Goal: Answer question/provide support: Share knowledge or assist other users

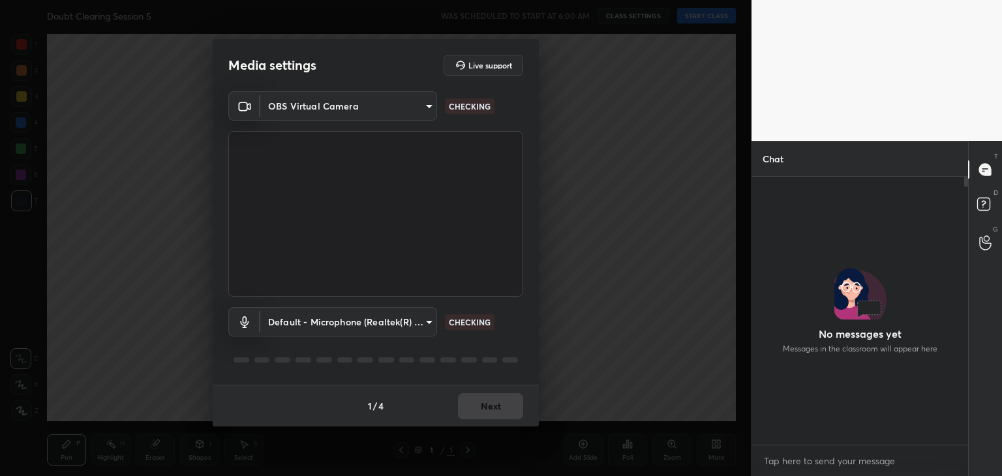
scroll to position [5, 4]
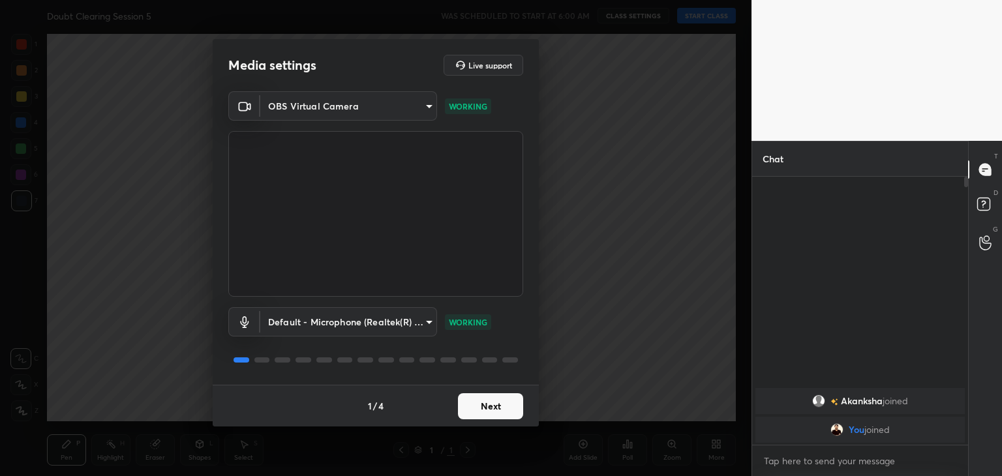
click at [493, 413] on button "Next" at bounding box center [490, 406] width 65 height 26
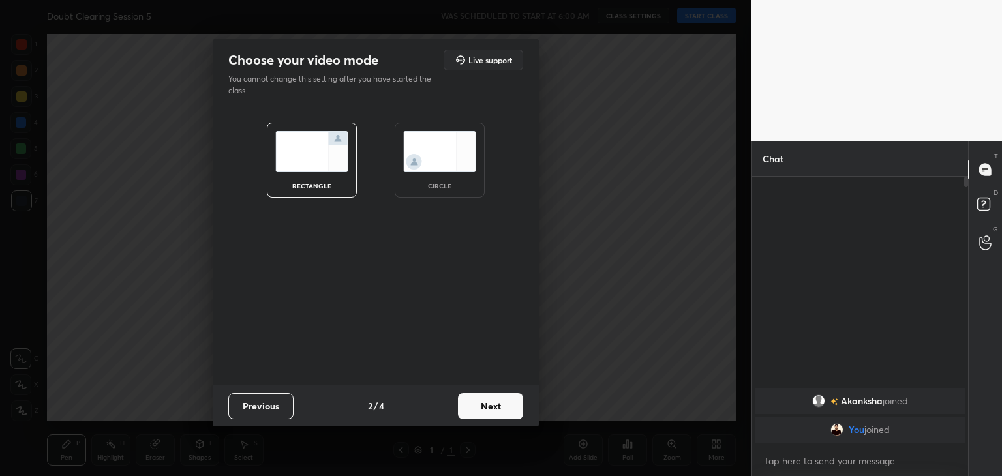
click at [474, 149] on img at bounding box center [439, 151] width 73 height 41
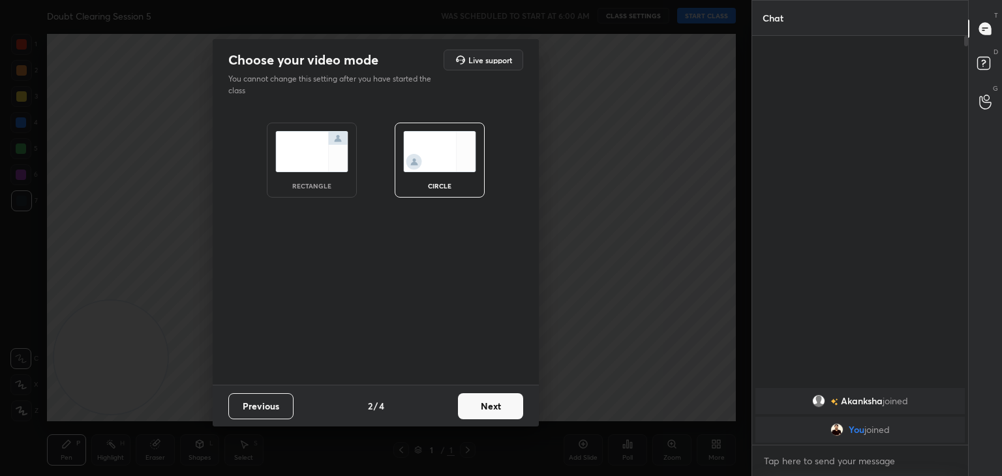
scroll to position [297, 212]
click at [498, 396] on button "Next" at bounding box center [490, 406] width 65 height 26
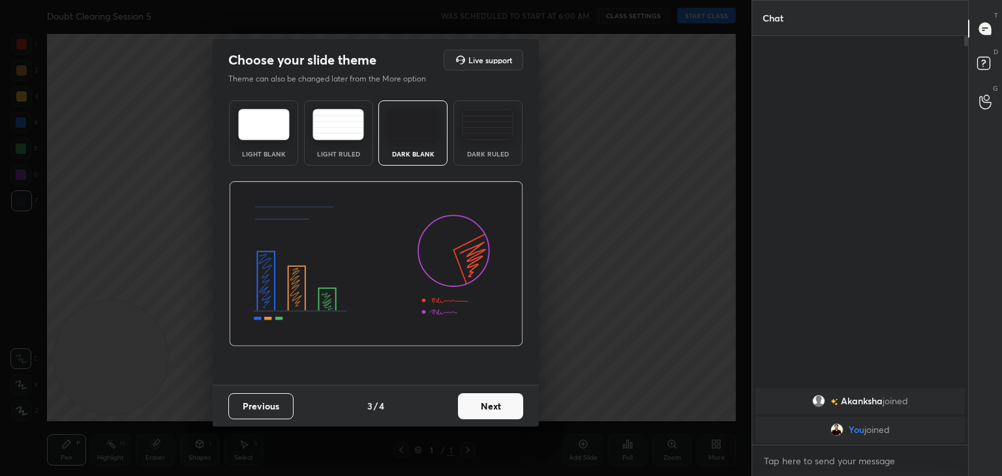
click at [498, 396] on button "Next" at bounding box center [490, 406] width 65 height 26
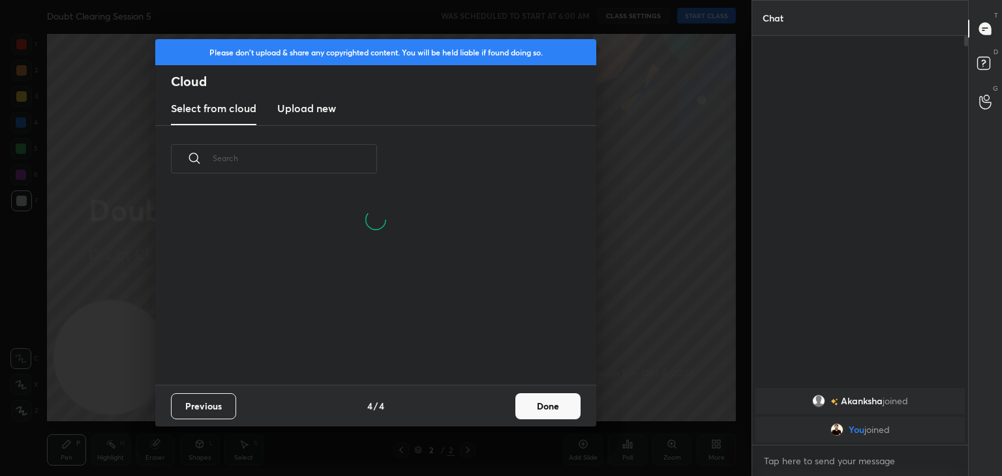
click at [540, 397] on button "Done" at bounding box center [547, 406] width 65 height 26
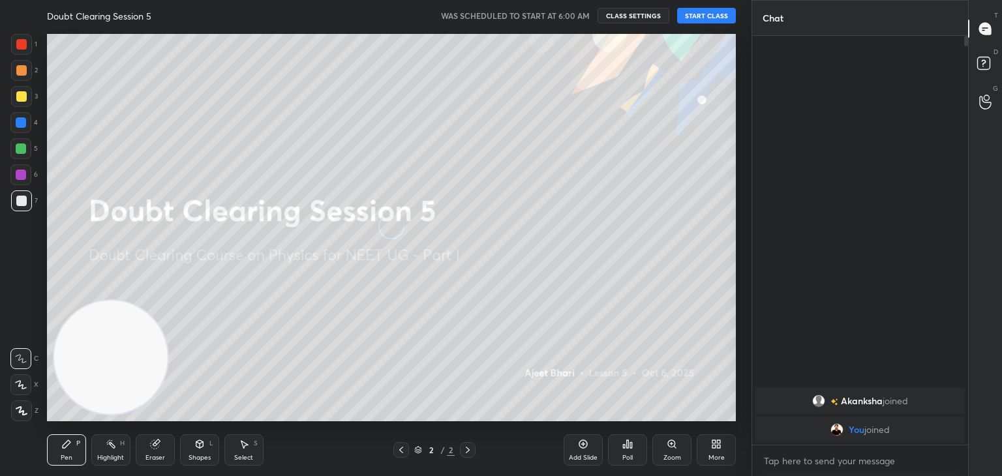
scroll to position [193, 419]
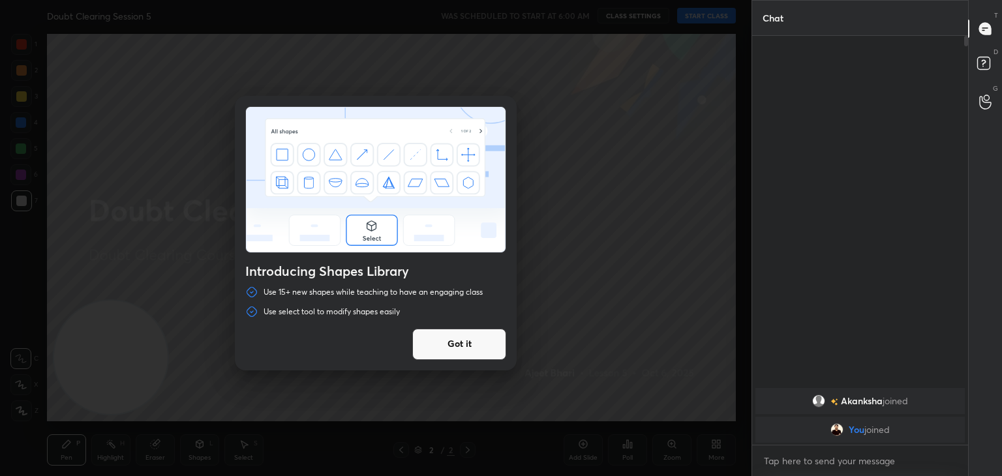
click at [470, 352] on button "Got it" at bounding box center [459, 344] width 94 height 31
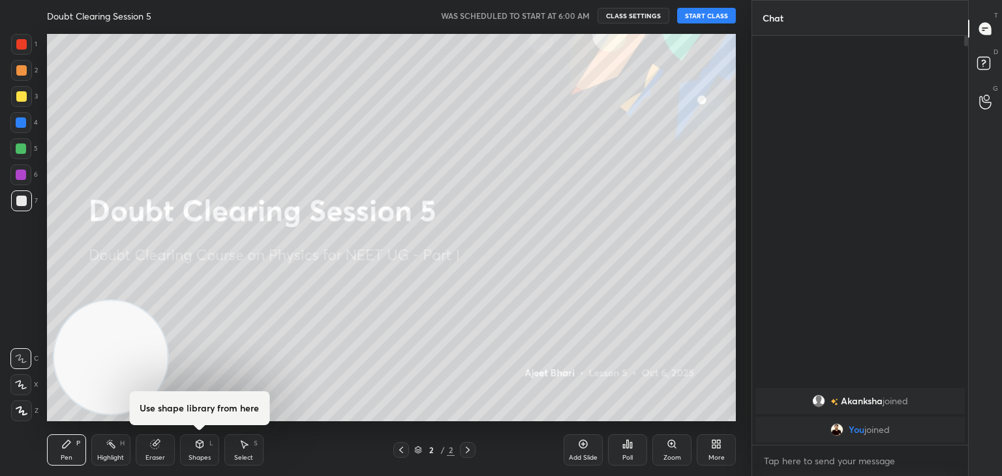
click at [701, 19] on button "START CLASS" at bounding box center [706, 16] width 59 height 16
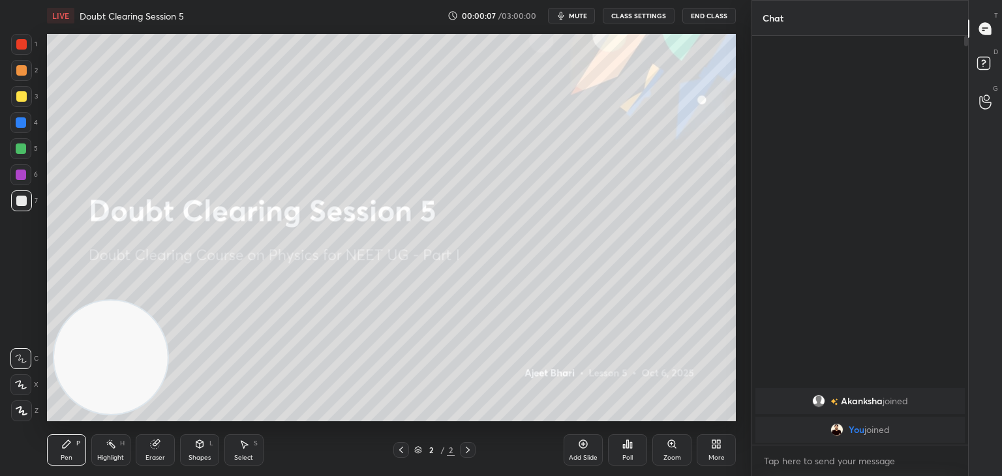
click at [573, 19] on span "mute" at bounding box center [578, 15] width 18 height 9
click at [825, 429] on img "grid" at bounding box center [828, 429] width 13 height 13
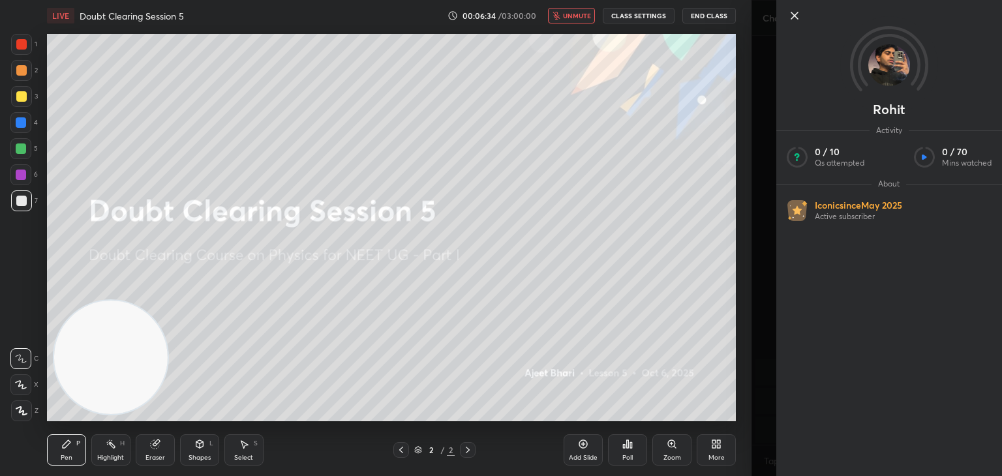
click at [797, 10] on icon at bounding box center [795, 16] width 16 height 16
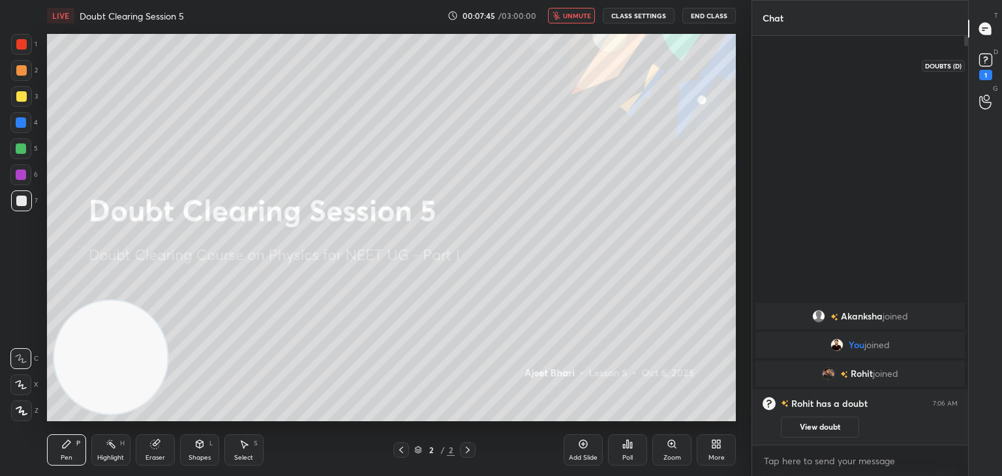
click at [991, 66] on icon at bounding box center [986, 60] width 20 height 20
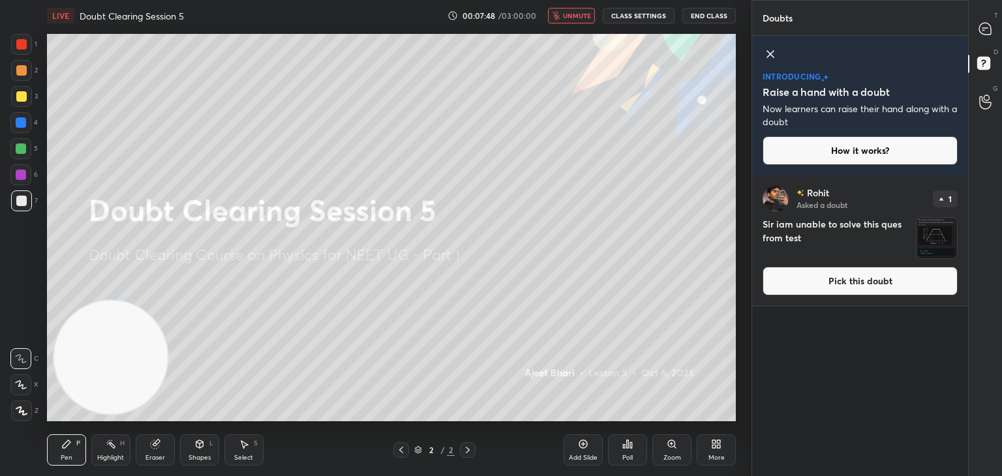
click at [932, 226] on img "grid" at bounding box center [937, 238] width 40 height 40
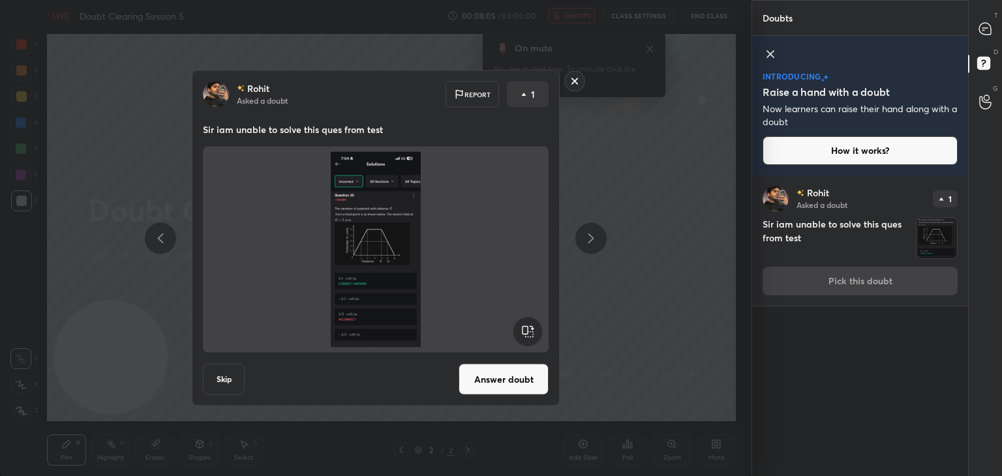
click at [485, 265] on img at bounding box center [376, 250] width 314 height 196
click at [493, 264] on img at bounding box center [376, 250] width 314 height 196
click at [525, 382] on button "Answer doubt" at bounding box center [504, 379] width 90 height 31
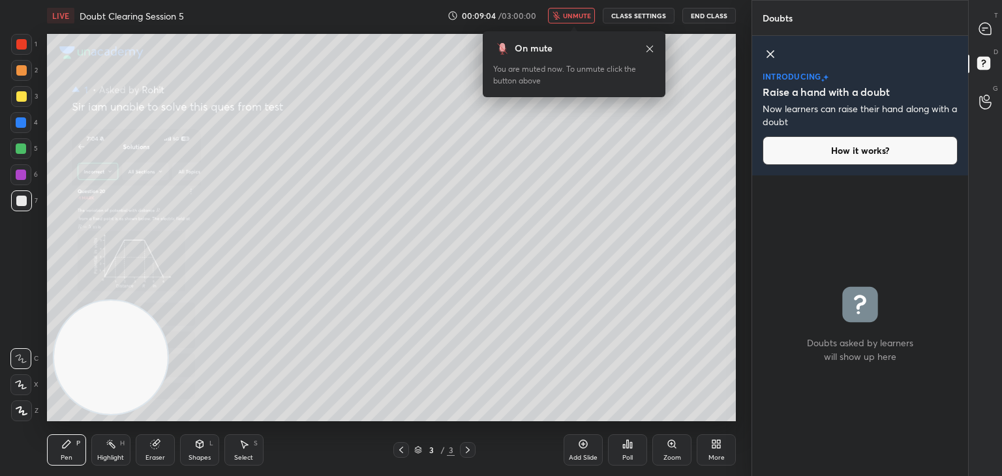
click at [770, 61] on icon at bounding box center [771, 54] width 16 height 16
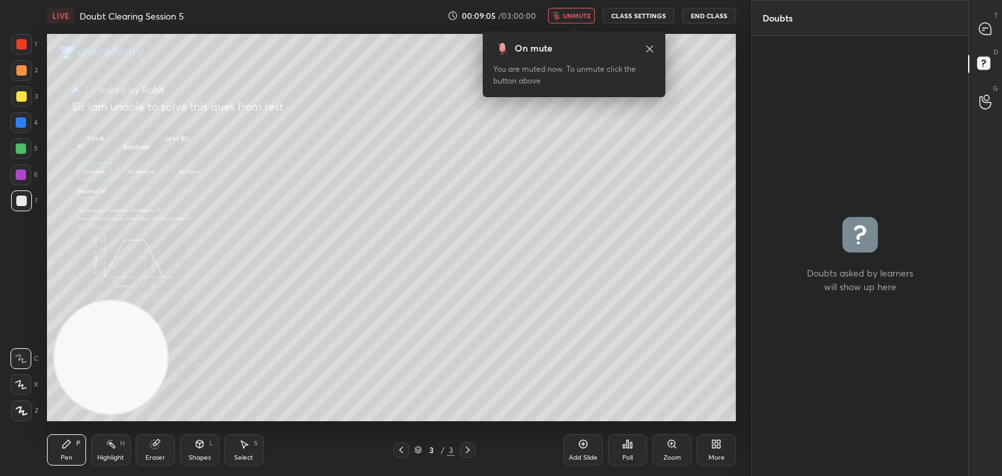
scroll to position [436, 212]
click at [980, 27] on icon at bounding box center [985, 29] width 12 height 12
click at [984, 29] on icon at bounding box center [985, 29] width 12 height 12
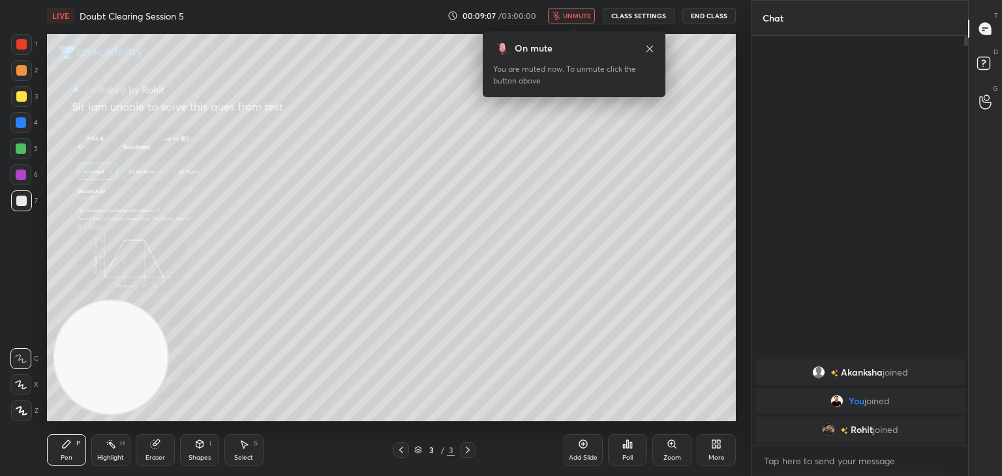
scroll to position [405, 212]
click at [680, 446] on div "Zoom" at bounding box center [671, 449] width 39 height 31
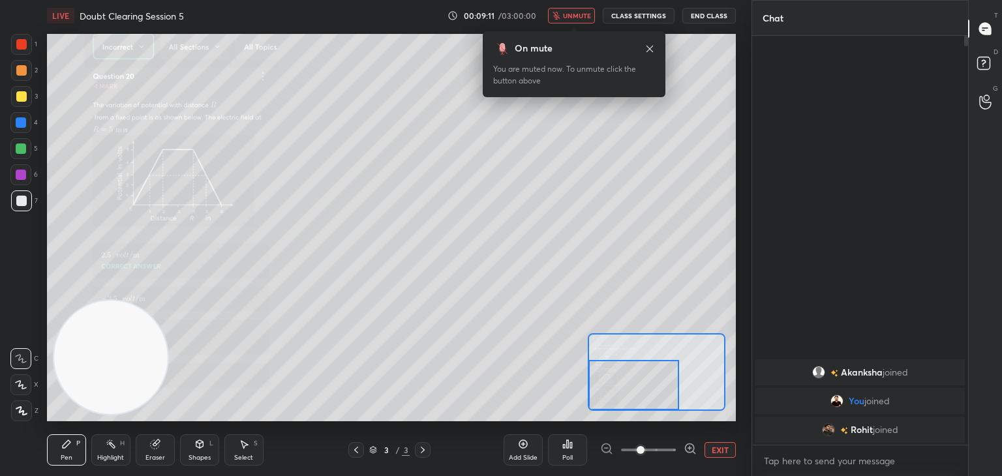
click at [690, 447] on icon at bounding box center [690, 448] width 0 height 3
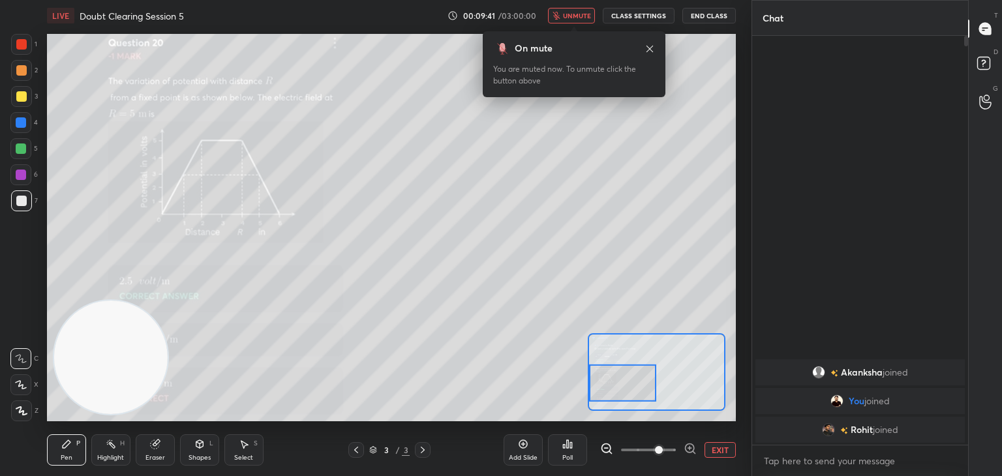
click at [577, 15] on span "unmute" at bounding box center [577, 15] width 28 height 9
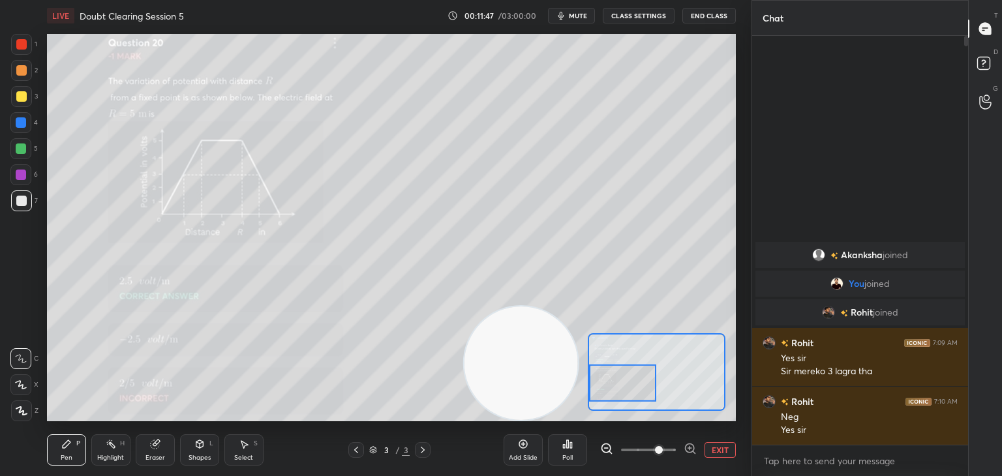
click at [16, 40] on div at bounding box center [21, 44] width 10 height 10
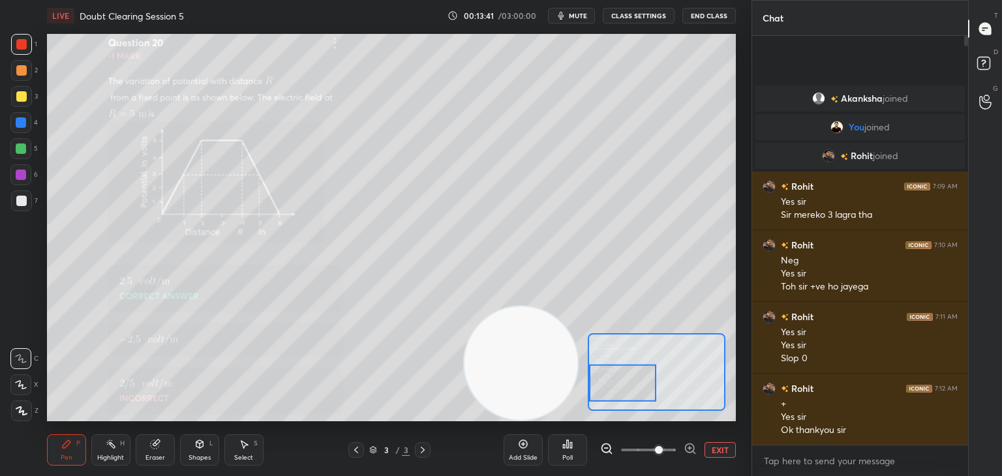
click at [356, 455] on div at bounding box center [356, 450] width 16 height 16
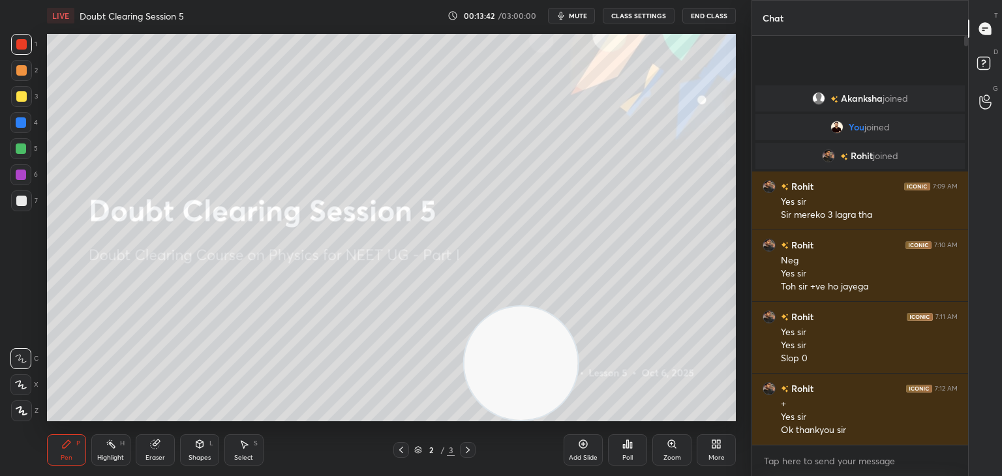
click at [566, 12] on icon "button" at bounding box center [561, 15] width 10 height 10
click at [11, 203] on div at bounding box center [21, 200] width 21 height 21
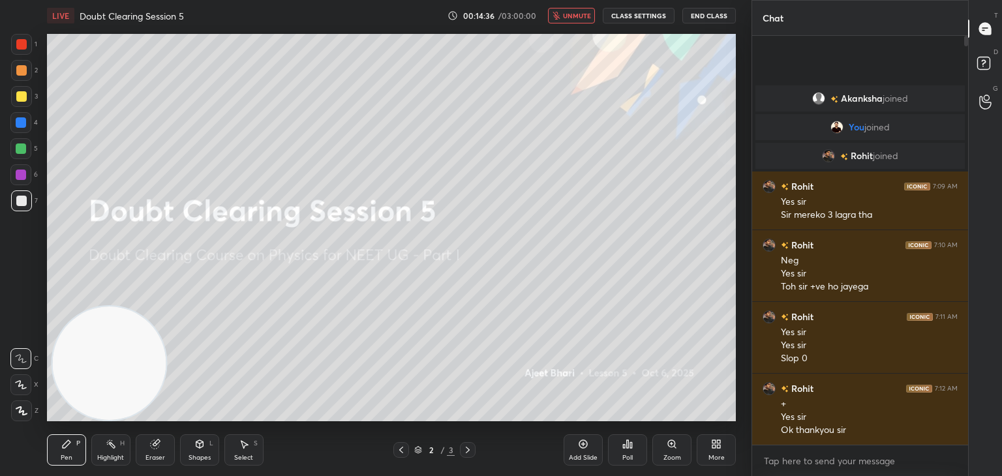
click at [130, 358] on video at bounding box center [109, 364] width 114 height 114
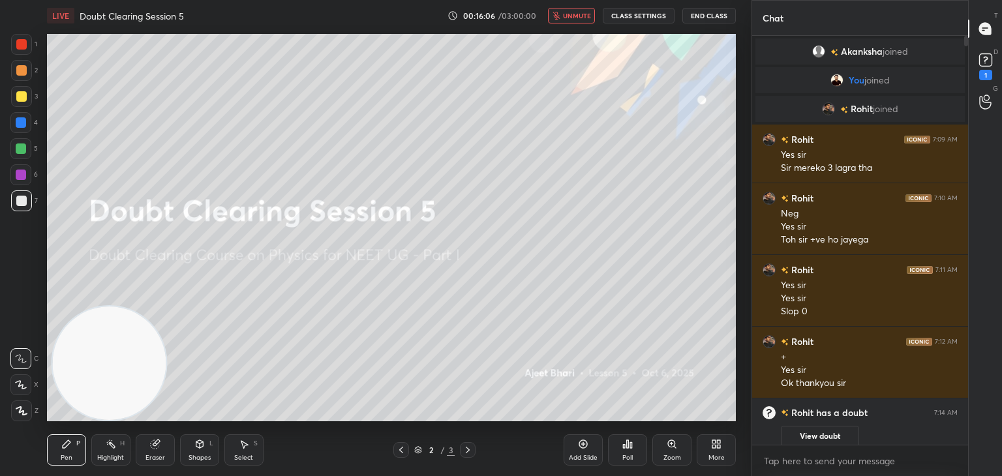
click at [130, 358] on video at bounding box center [109, 364] width 114 height 114
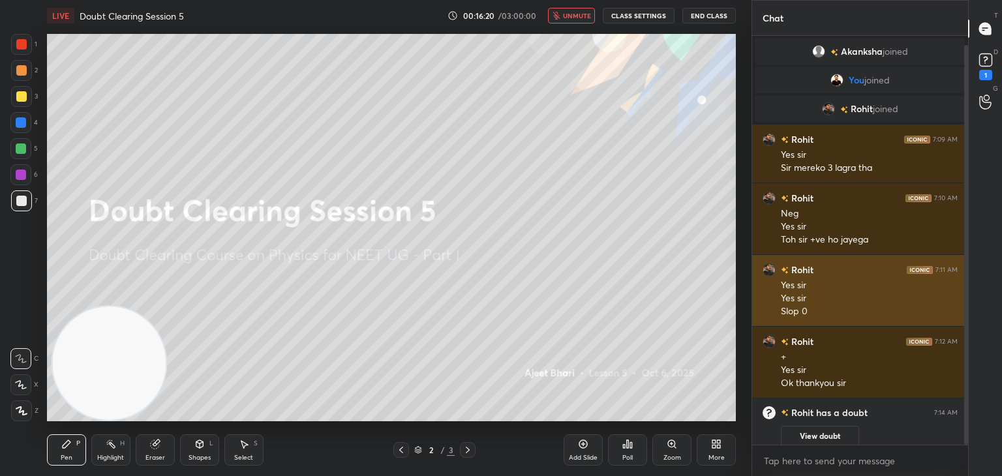
scroll to position [9, 0]
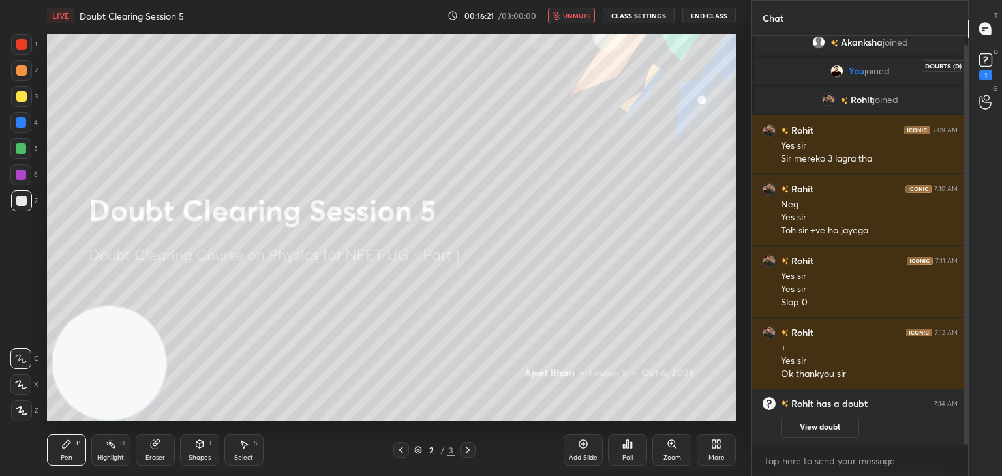
click at [986, 66] on rect at bounding box center [985, 60] width 12 height 12
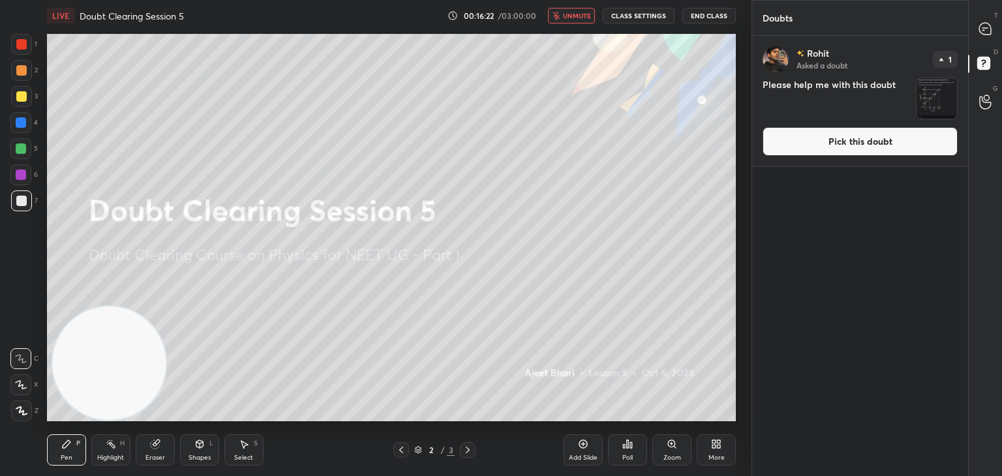
click at [952, 95] on img "grid" at bounding box center [937, 98] width 40 height 40
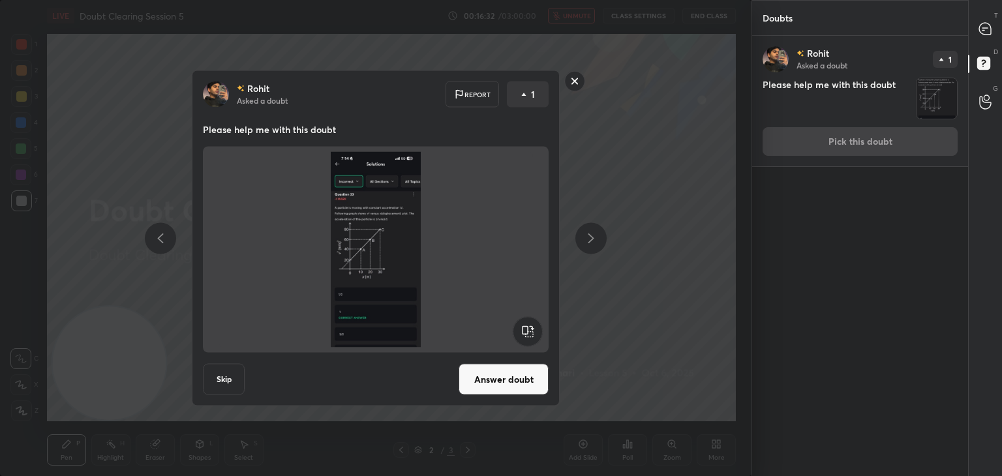
click at [509, 369] on button "Answer doubt" at bounding box center [504, 379] width 90 height 31
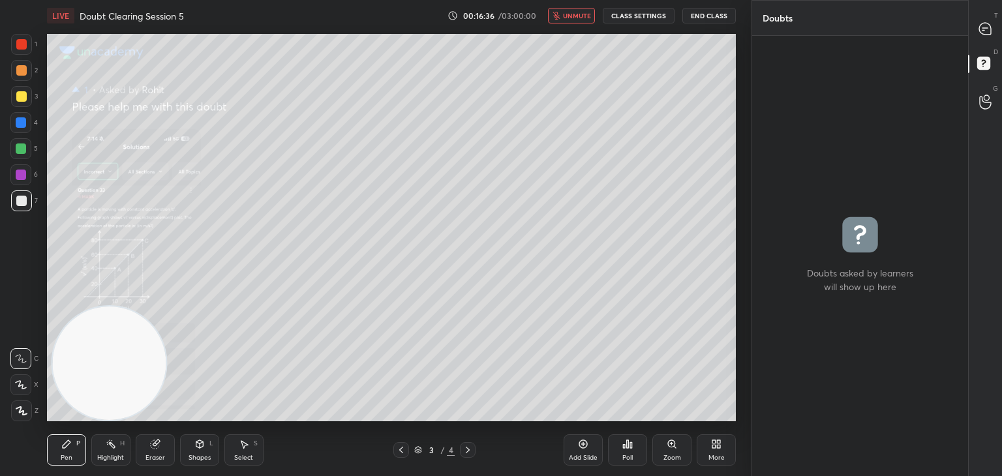
click at [678, 446] on div "Zoom" at bounding box center [671, 449] width 39 height 31
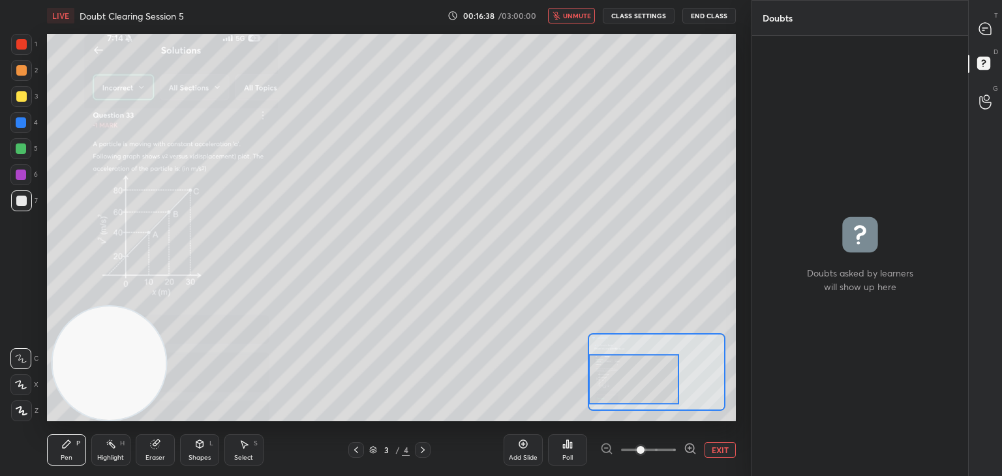
click at [693, 447] on icon at bounding box center [690, 448] width 13 height 13
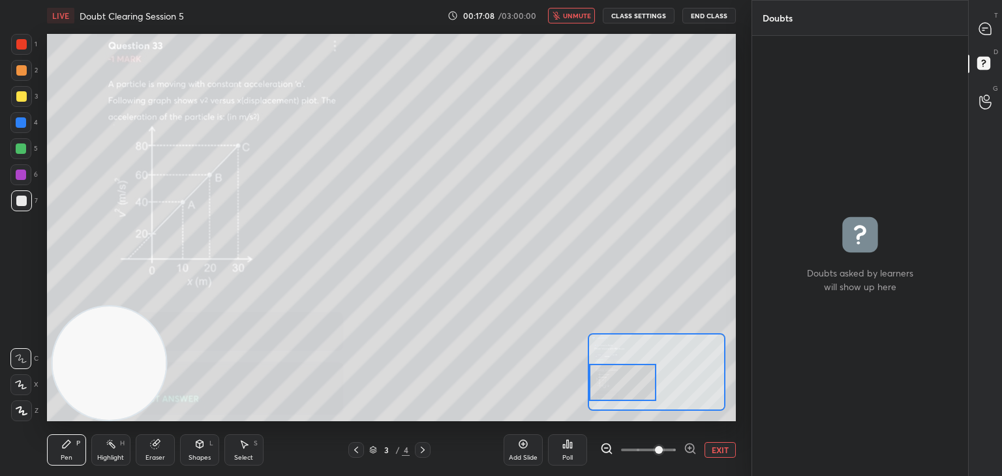
click at [562, 20] on button "unmute" at bounding box center [571, 16] width 47 height 16
click at [973, 27] on div at bounding box center [986, 28] width 26 height 23
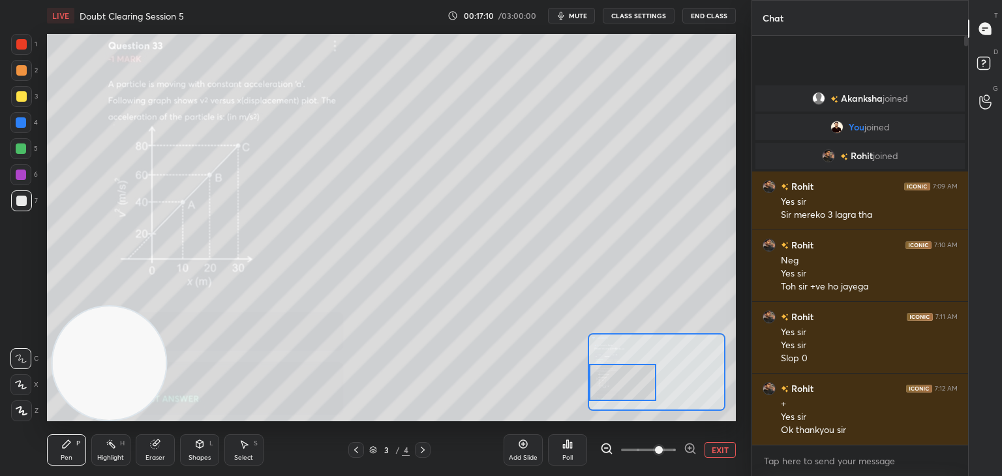
scroll to position [405, 212]
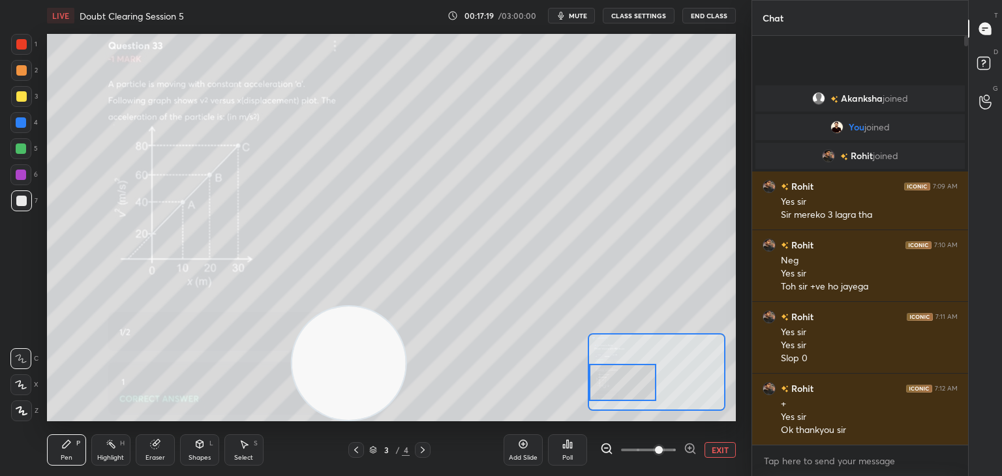
click at [16, 38] on div at bounding box center [21, 44] width 21 height 21
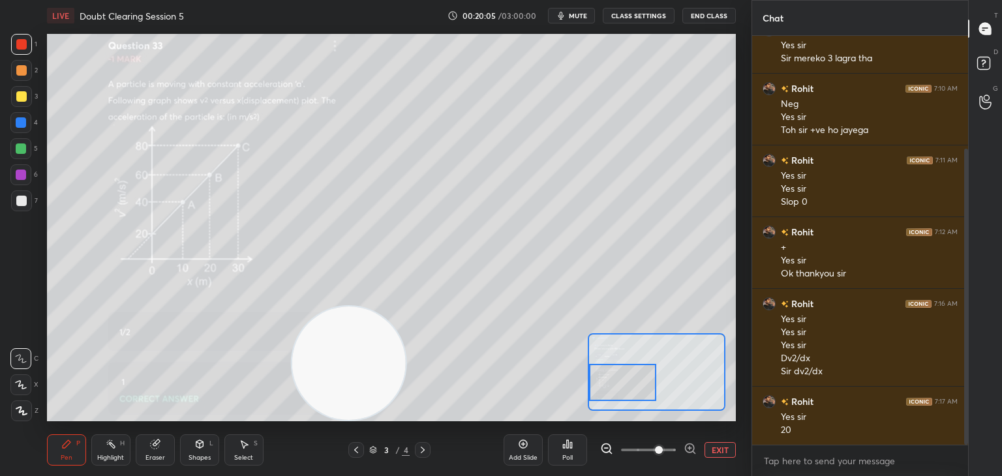
scroll to position [155, 0]
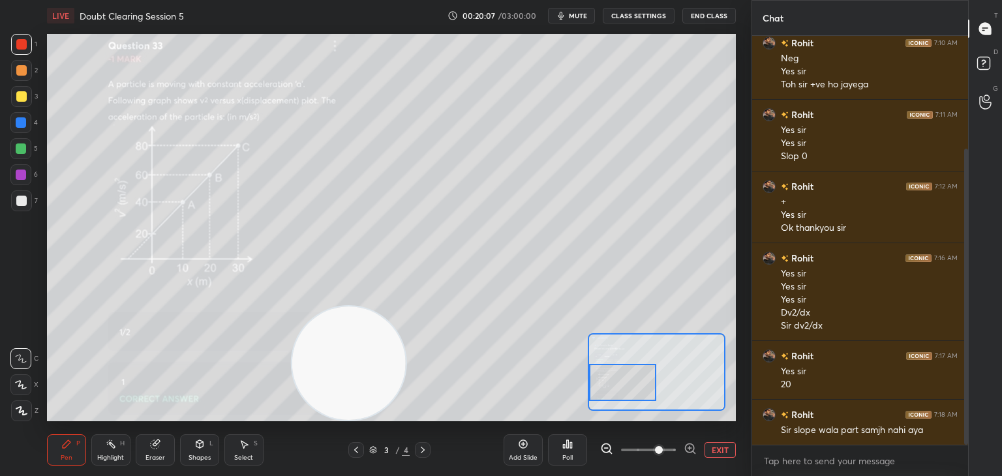
drag, startPoint x: 43, startPoint y: 461, endPoint x: 29, endPoint y: 470, distance: 17.4
click at [29, 470] on div "1 2 3 4 5 6 7 C X Z C X Z E E Erase all H H LIVE Doubt Clearing Session 5 00:20…" at bounding box center [370, 238] width 741 height 476
click at [723, 449] on button "EXIT" at bounding box center [720, 450] width 31 height 16
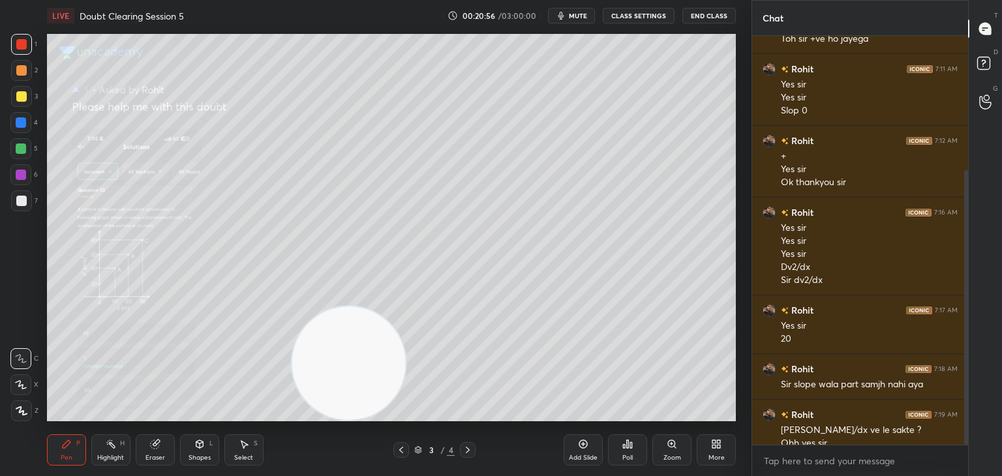
scroll to position [214, 0]
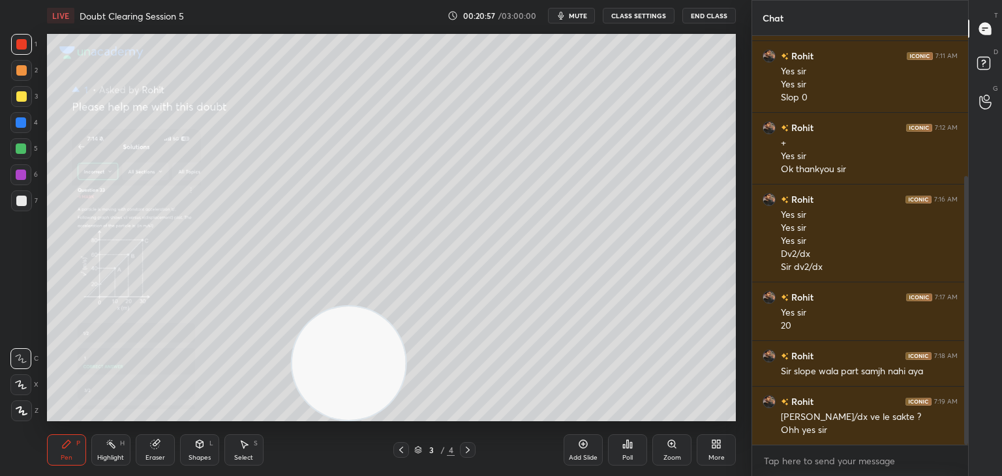
click at [23, 384] on icon at bounding box center [21, 384] width 12 height 9
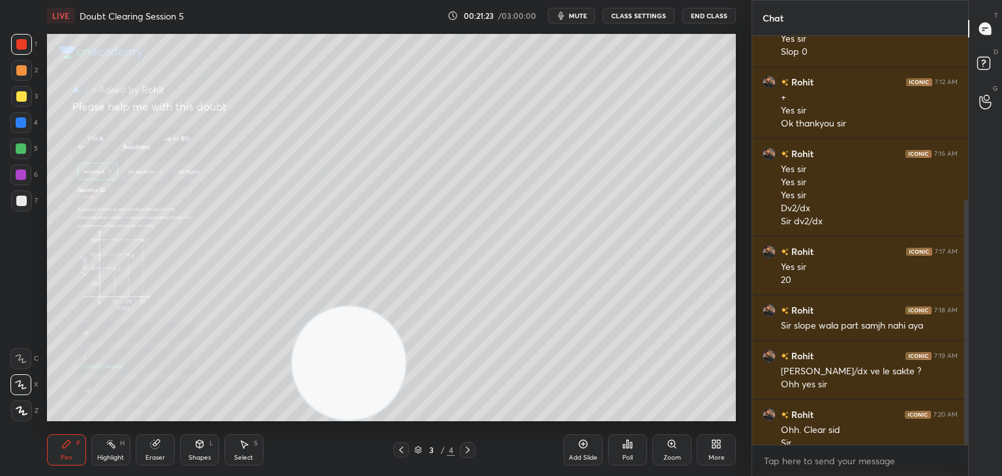
scroll to position [273, 0]
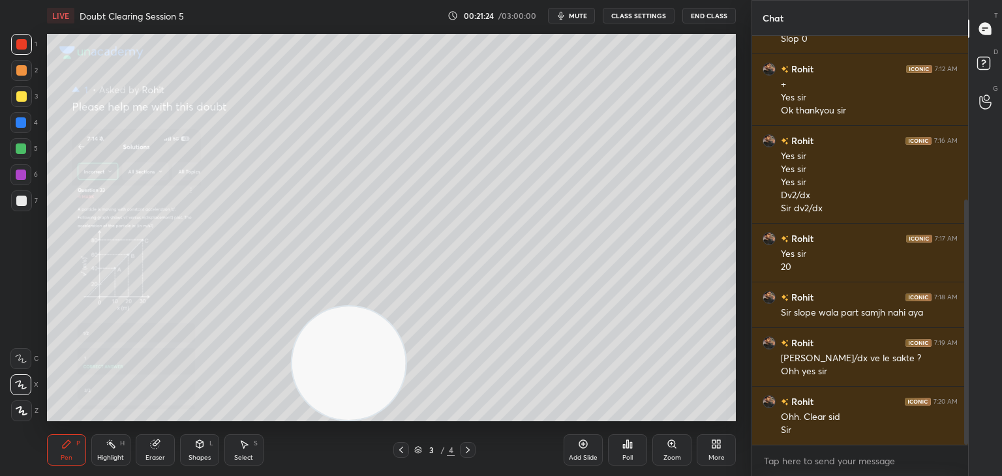
click at [564, 19] on icon "button" at bounding box center [561, 16] width 6 height 8
click at [403, 446] on icon at bounding box center [401, 450] width 10 height 10
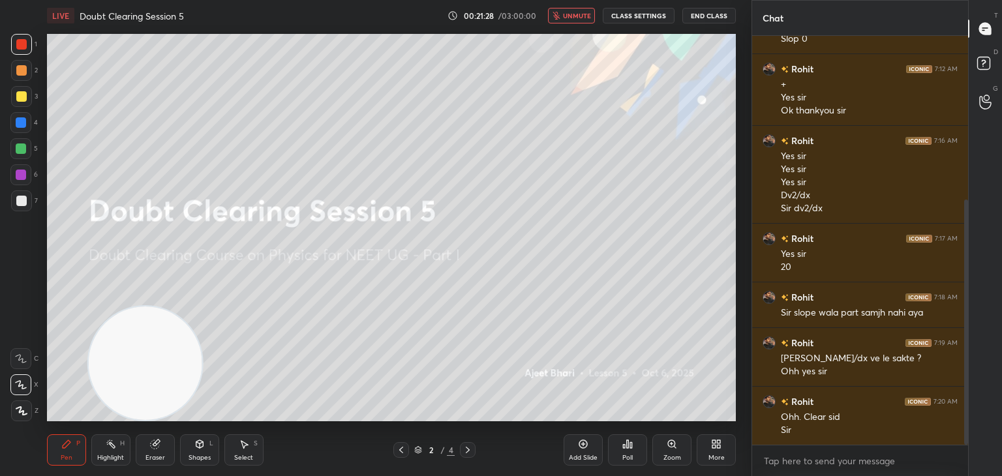
click at [18, 210] on div at bounding box center [21, 200] width 21 height 21
click at [22, 202] on div at bounding box center [21, 201] width 10 height 10
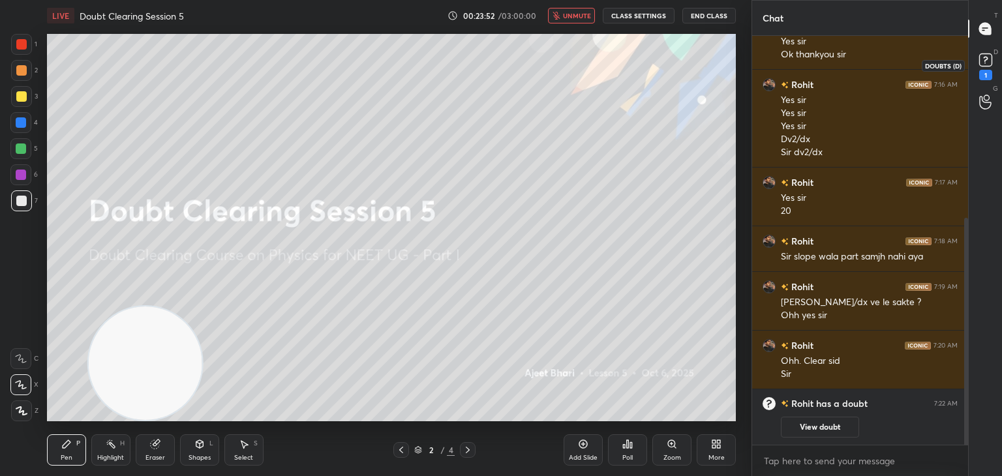
click at [984, 68] on icon at bounding box center [986, 60] width 20 height 20
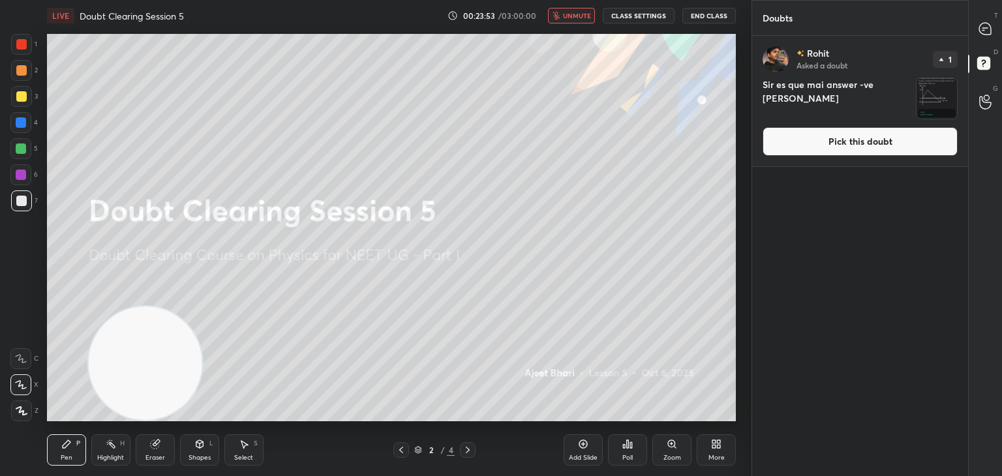
click at [946, 93] on img "grid" at bounding box center [937, 98] width 40 height 40
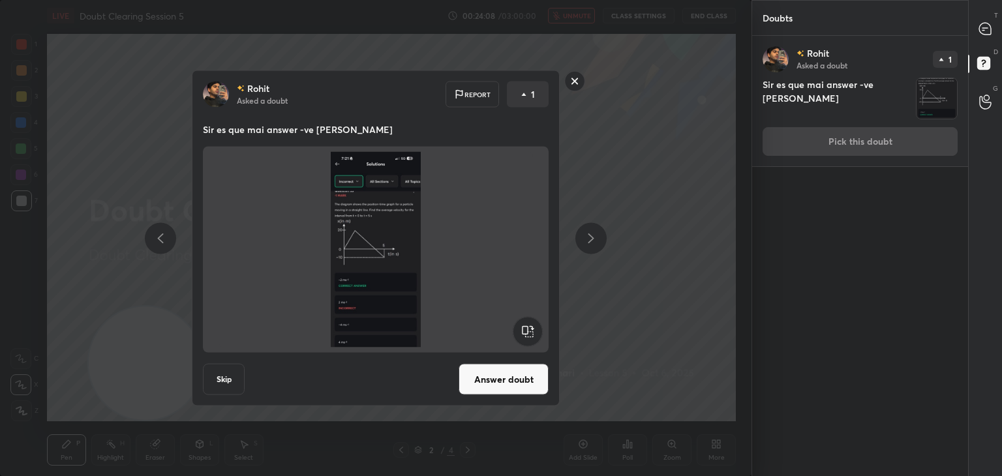
click at [376, 252] on img at bounding box center [376, 250] width 314 height 196
click at [509, 386] on button "Answer doubt" at bounding box center [504, 379] width 90 height 31
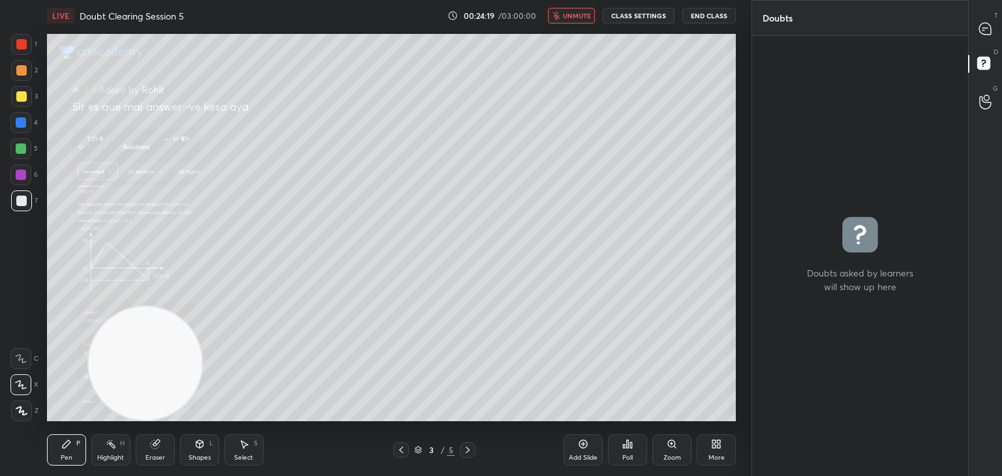
click at [675, 451] on div "Zoom" at bounding box center [671, 449] width 39 height 31
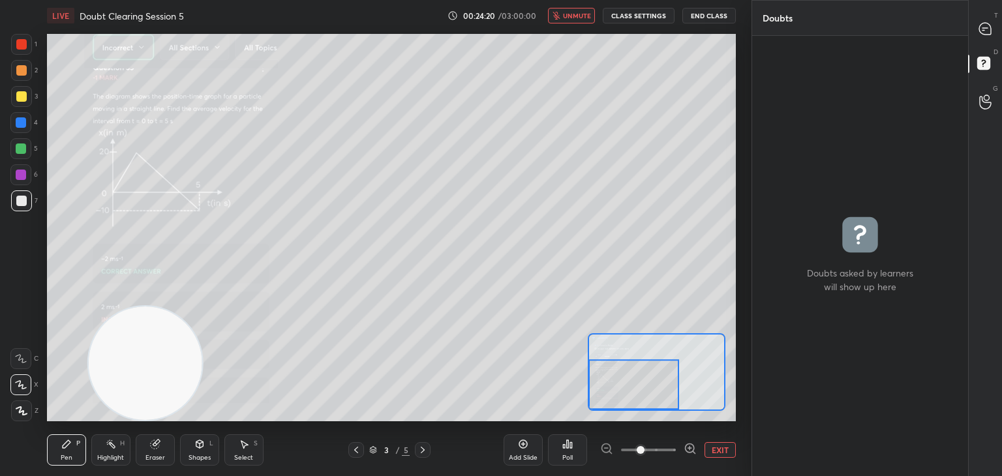
click at [635, 387] on div at bounding box center [633, 385] width 90 height 50
click at [666, 421] on div "Add Slide Poll EXIT" at bounding box center [620, 450] width 232 height 73
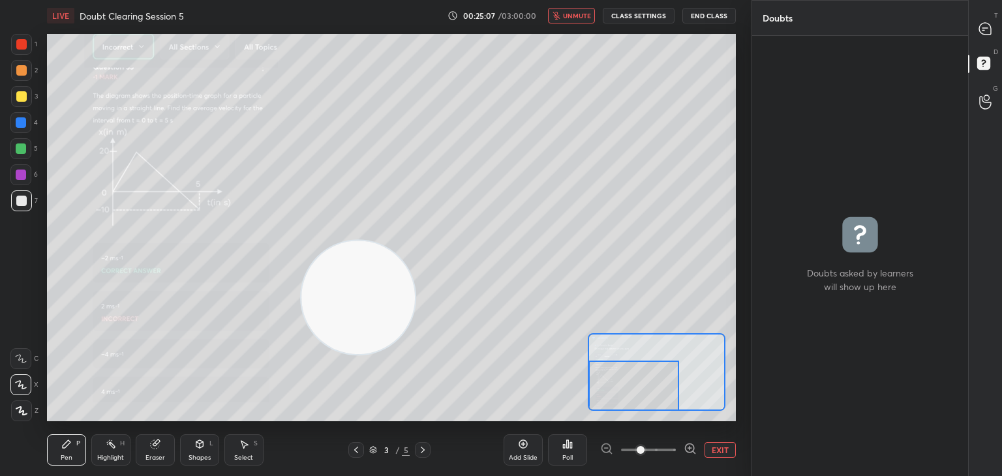
click at [574, 16] on span "unmute" at bounding box center [577, 15] width 28 height 9
click at [697, 436] on div "Add Slide Poll EXIT" at bounding box center [620, 450] width 232 height 73
click at [997, 19] on div at bounding box center [986, 28] width 26 height 23
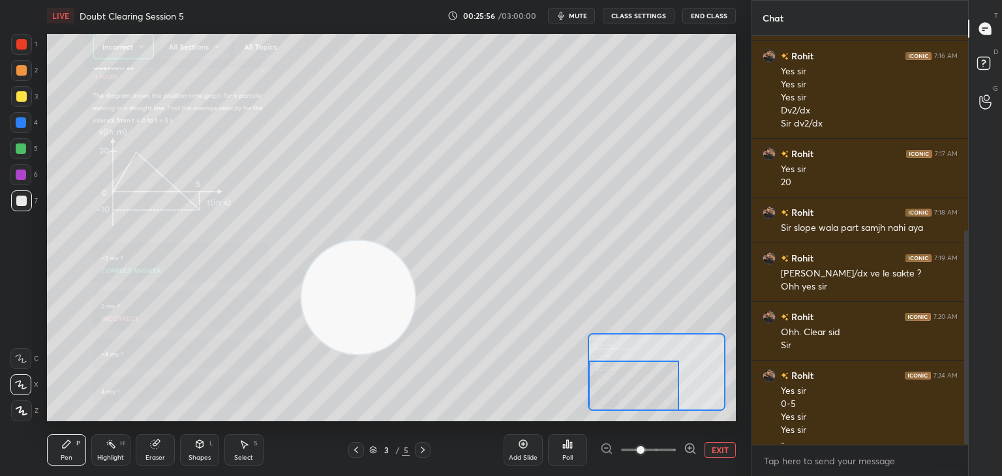
scroll to position [371, 0]
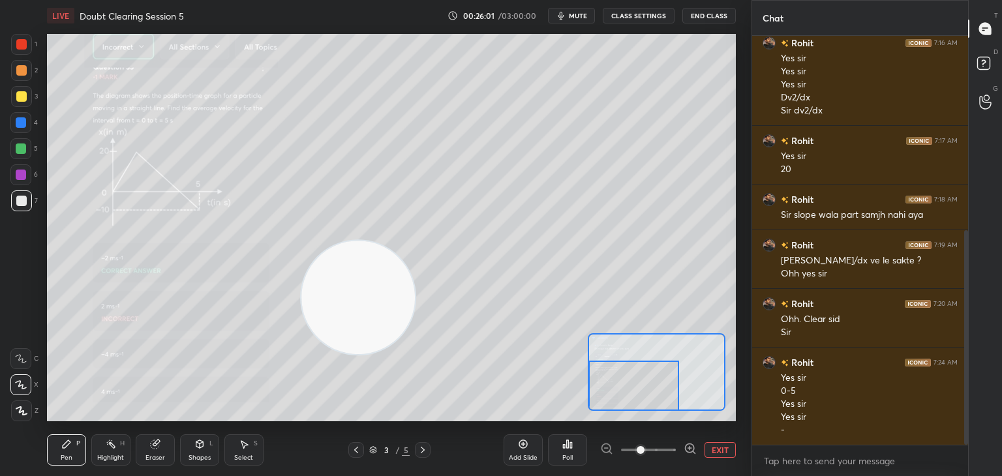
click at [571, 11] on button "mute" at bounding box center [571, 16] width 47 height 16
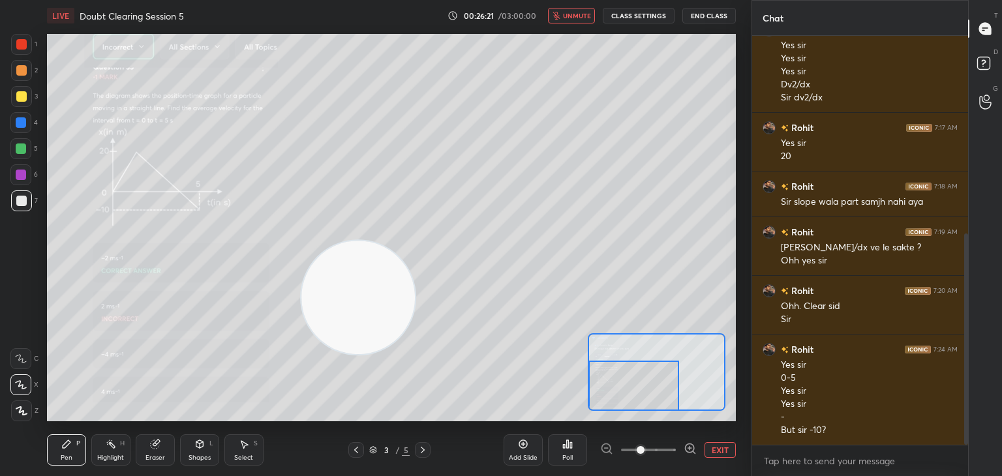
click at [583, 12] on span "unmute" at bounding box center [577, 15] width 28 height 9
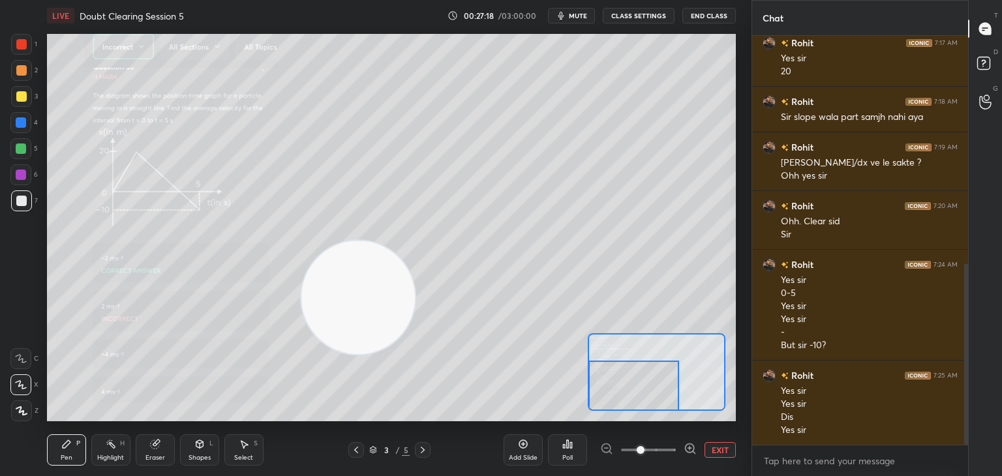
scroll to position [514, 0]
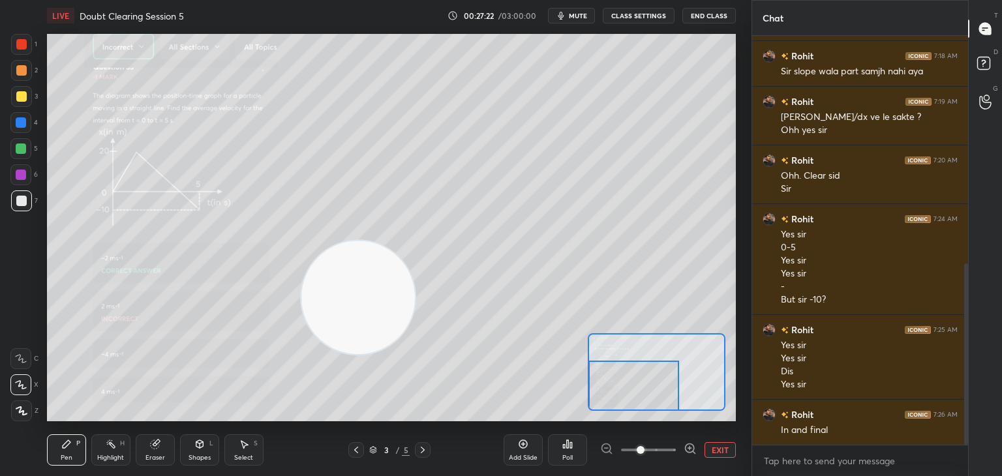
click at [17, 45] on div at bounding box center [21, 44] width 10 height 10
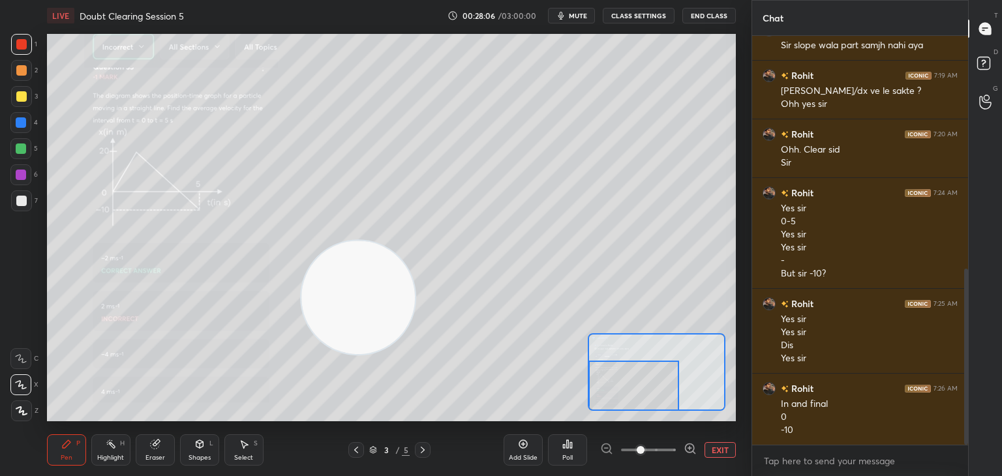
scroll to position [565, 0]
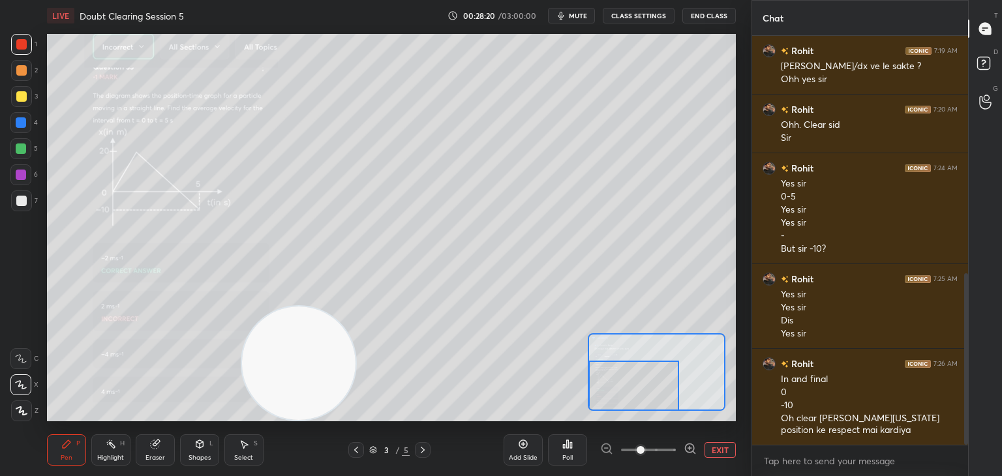
click at [569, 16] on button "mute" at bounding box center [571, 16] width 47 height 16
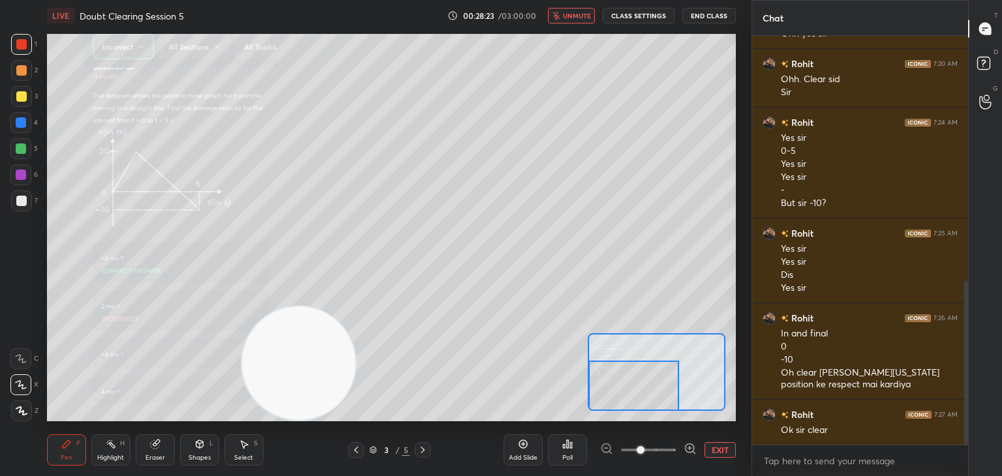
click at [355, 452] on icon at bounding box center [356, 450] width 10 height 10
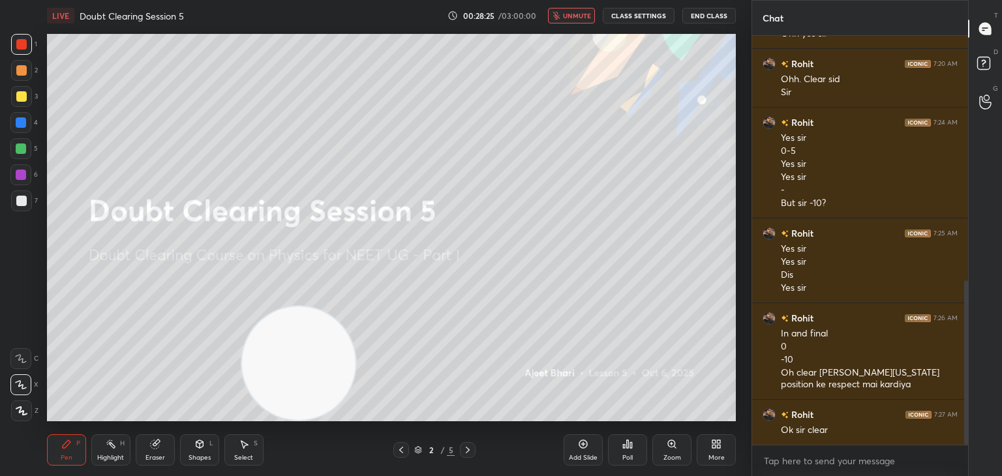
click at [29, 199] on div at bounding box center [21, 200] width 21 height 21
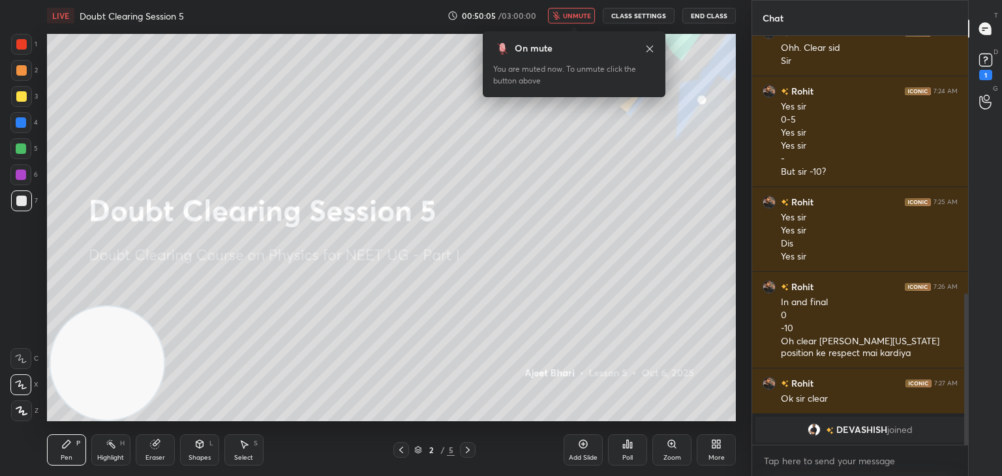
scroll to position [698, 0]
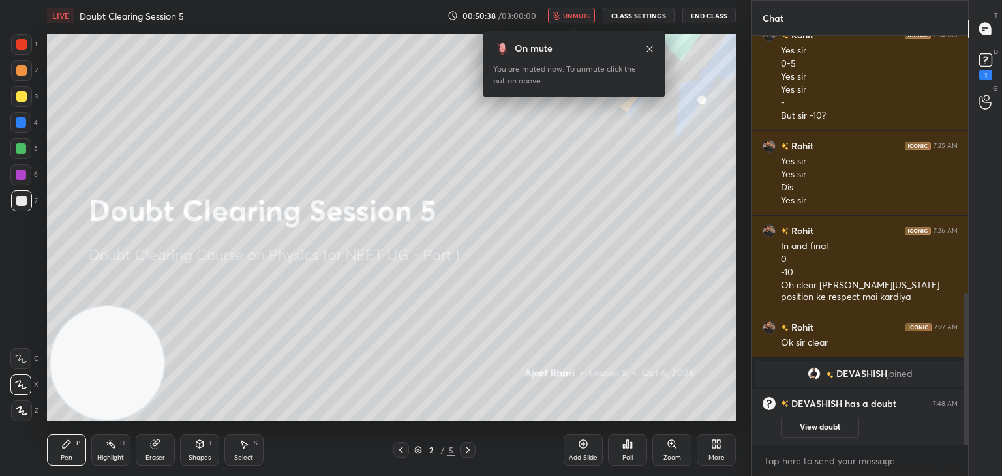
click at [813, 374] on img "grid" at bounding box center [814, 373] width 13 height 13
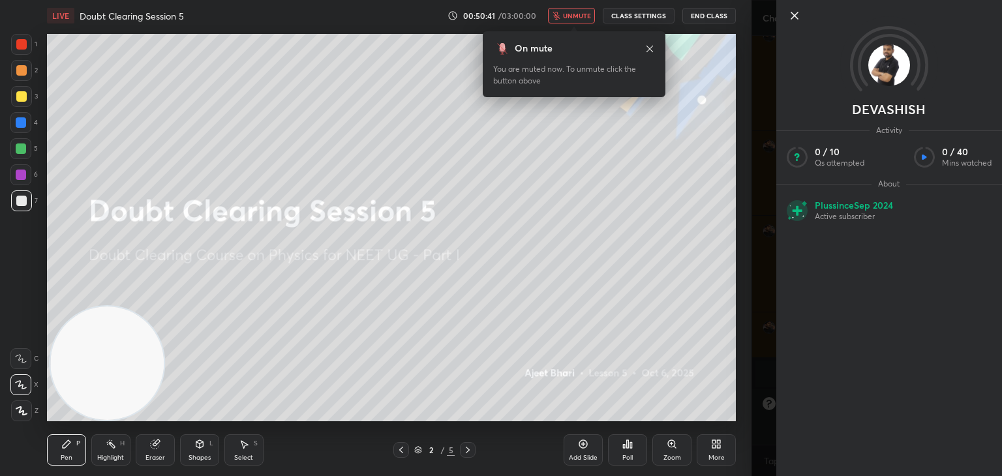
click at [793, 14] on icon at bounding box center [794, 15] width 7 height 7
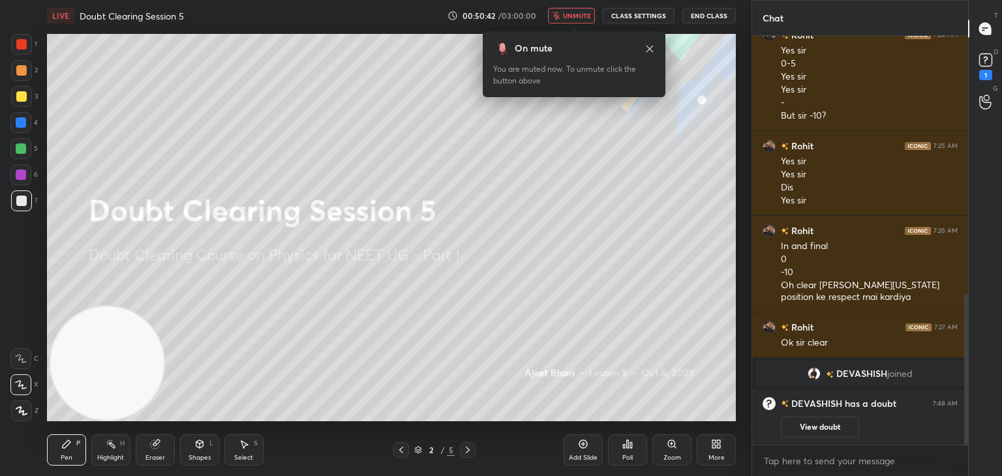
click at [849, 381] on div "[PERSON_NAME] joined" at bounding box center [859, 374] width 209 height 26
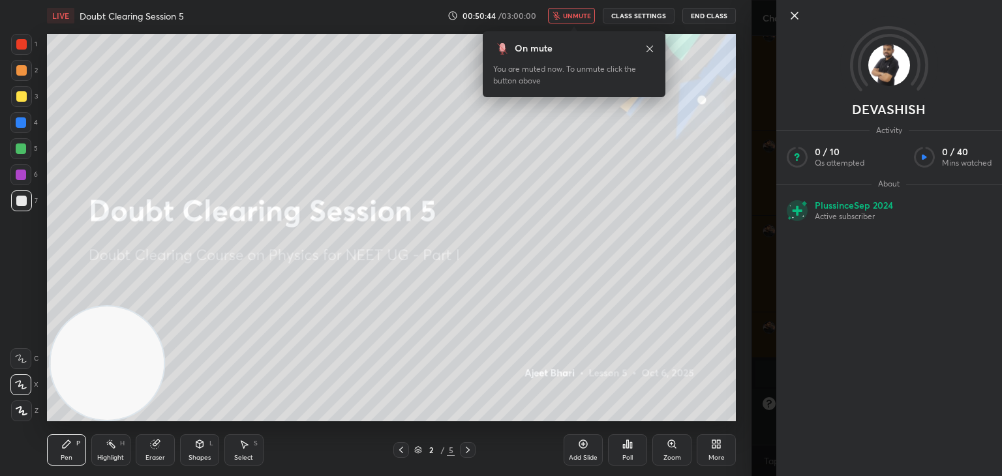
click at [793, 17] on icon at bounding box center [794, 15] width 7 height 7
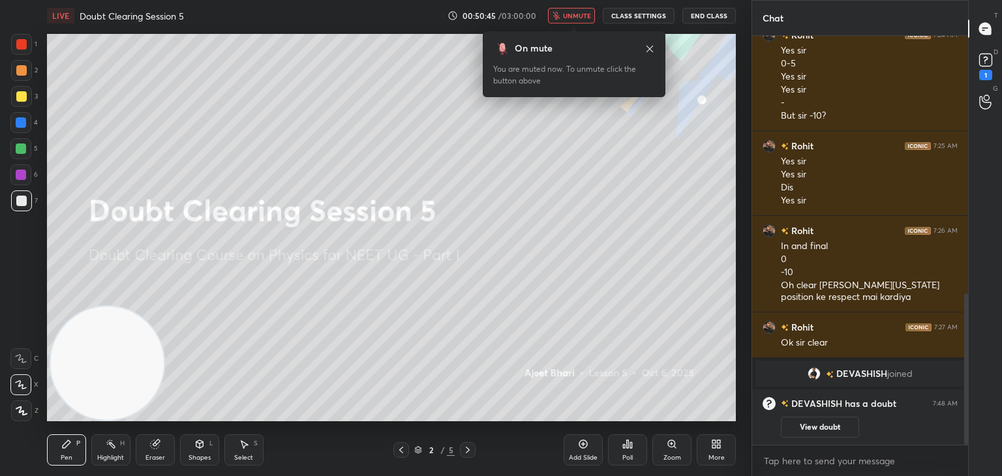
click at [977, 66] on icon at bounding box center [986, 60] width 20 height 20
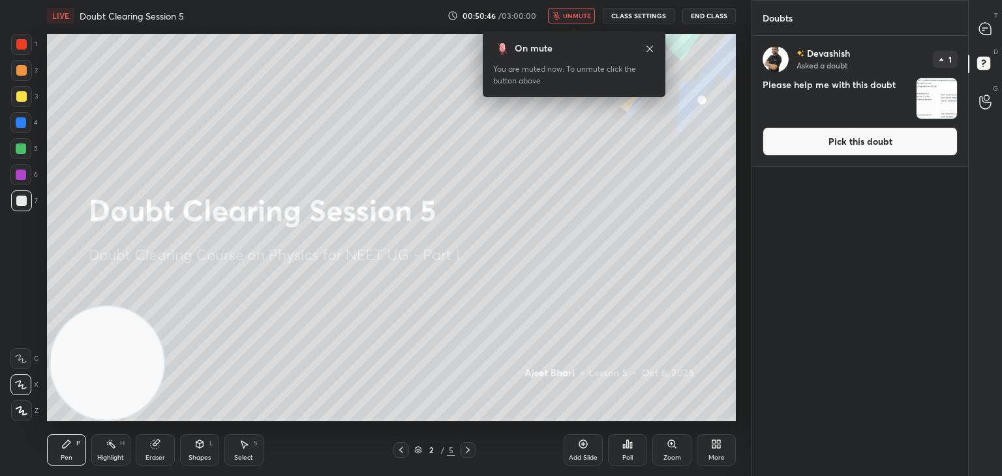
click at [936, 92] on img "grid" at bounding box center [937, 98] width 40 height 40
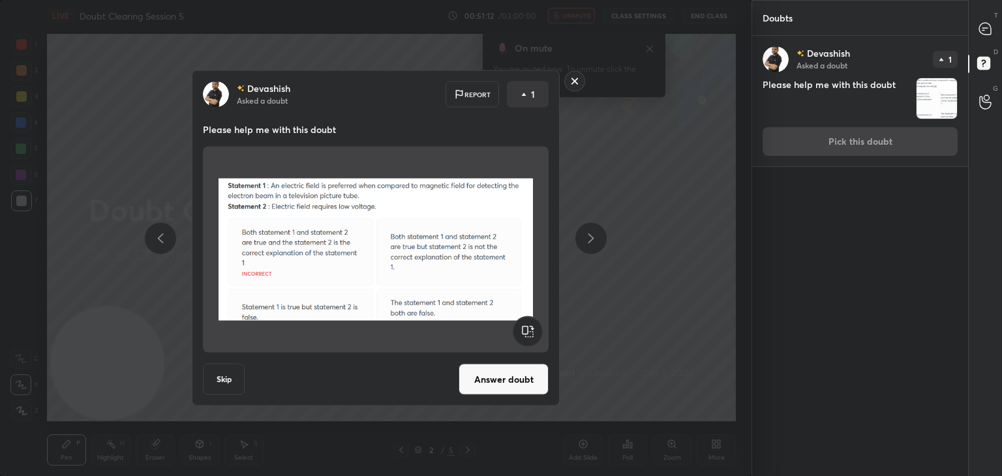
click at [479, 267] on img at bounding box center [376, 250] width 314 height 196
click at [527, 380] on button "Answer doubt" at bounding box center [504, 379] width 90 height 31
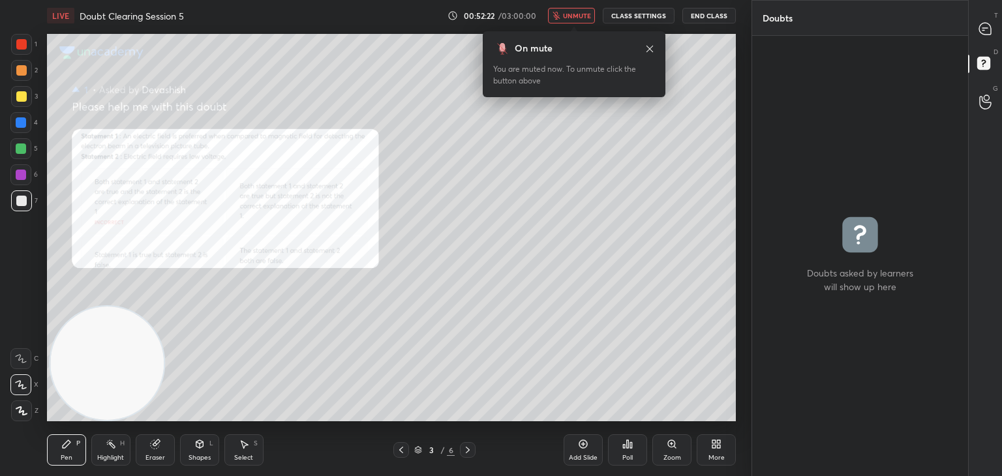
click at [587, 16] on span "unmute" at bounding box center [577, 15] width 28 height 9
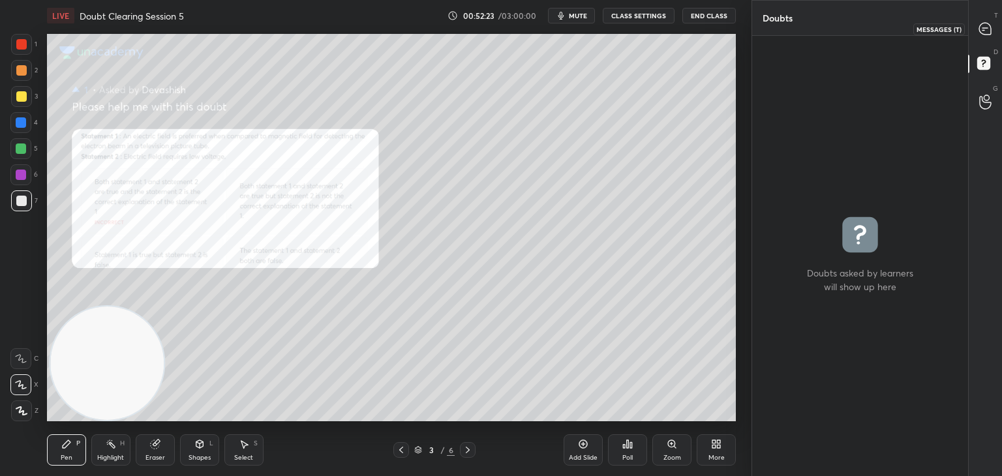
click at [977, 27] on div at bounding box center [986, 28] width 26 height 23
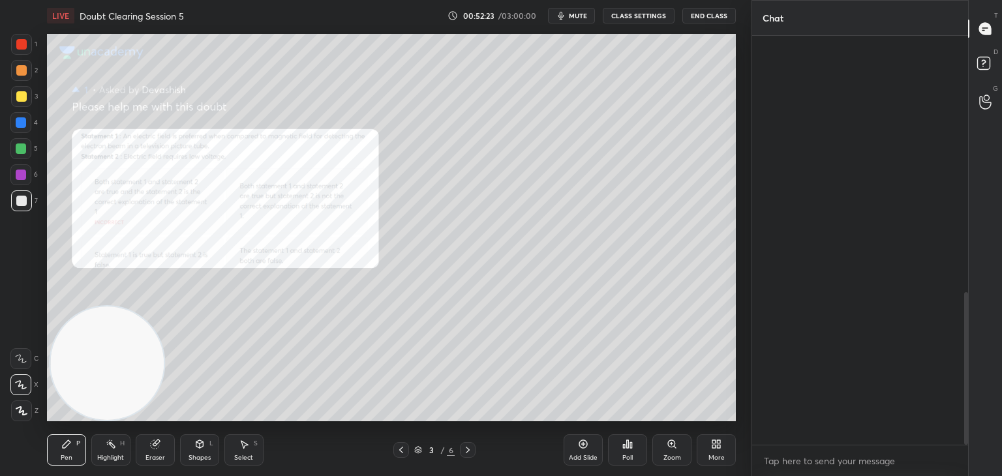
click at [993, 17] on div at bounding box center [986, 28] width 26 height 23
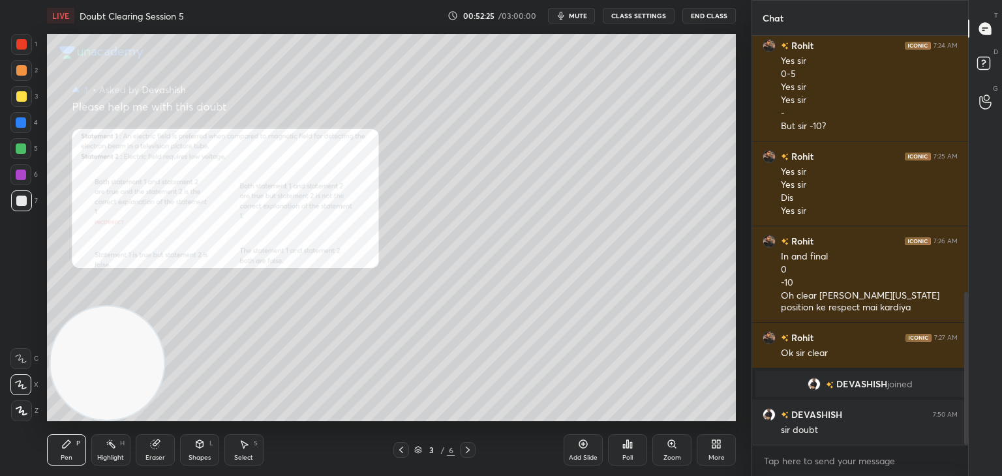
scroll to position [405, 212]
click at [679, 440] on div "Zoom" at bounding box center [671, 449] width 39 height 31
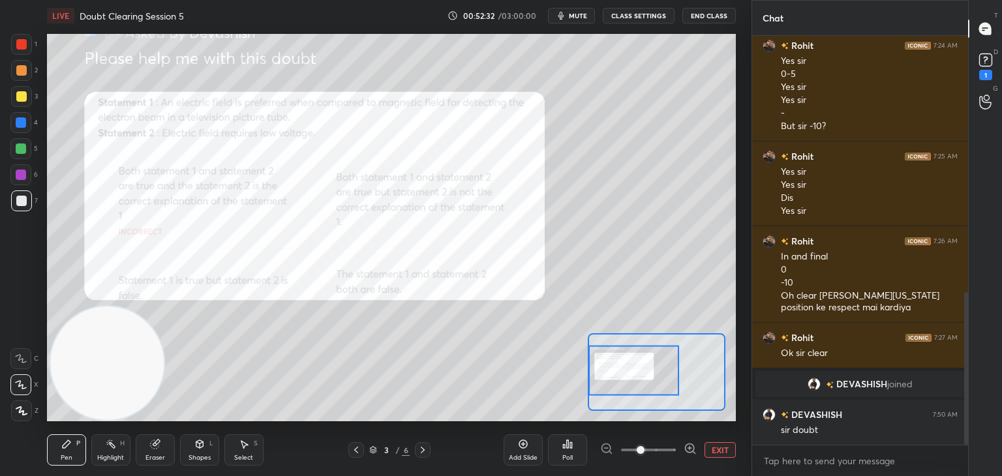
scroll to position [744, 0]
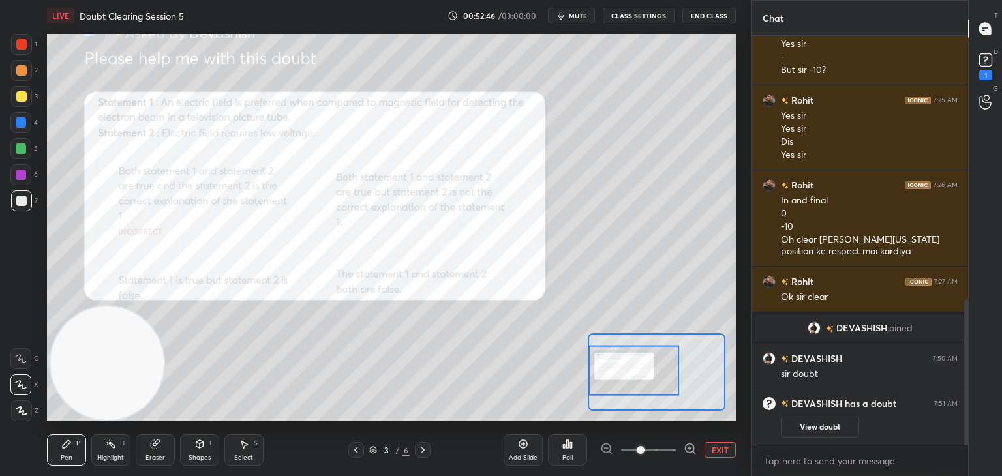
click at [21, 42] on div at bounding box center [21, 44] width 10 height 10
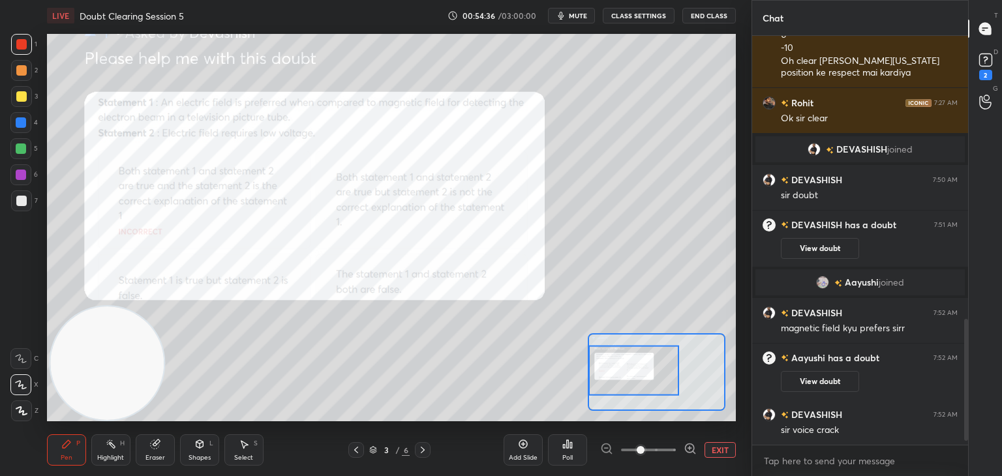
scroll to position [969, 0]
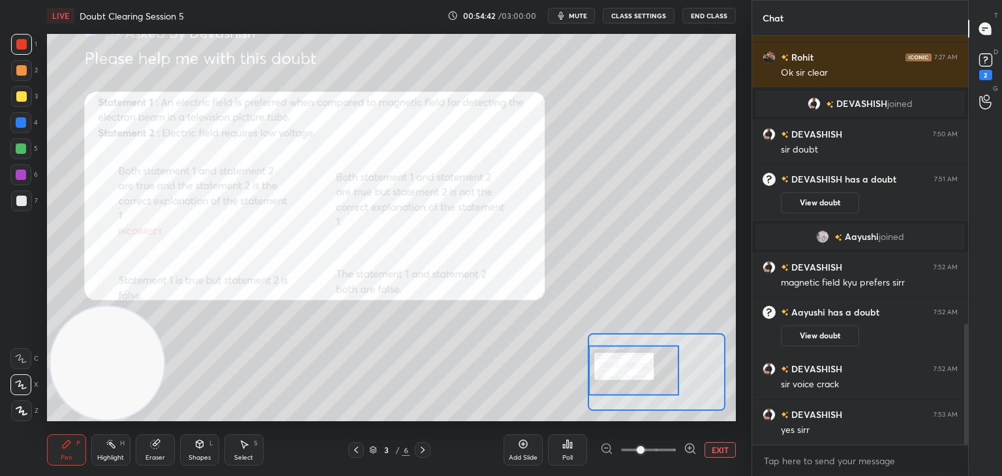
click at [572, 29] on div "LIVE Doubt Clearing Session 5 00:54:42 / 03:00:00 mute CLASS SETTINGS End Class" at bounding box center [391, 15] width 689 height 31
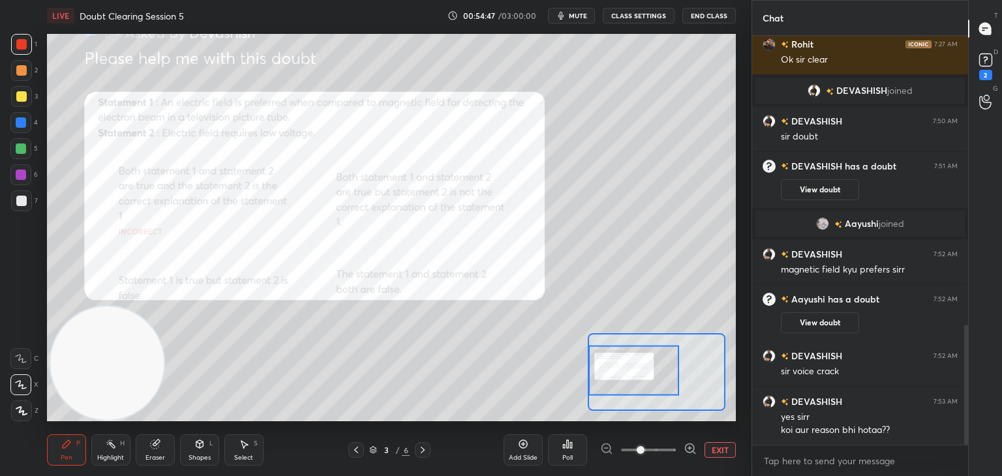
click at [978, 69] on icon at bounding box center [986, 60] width 20 height 20
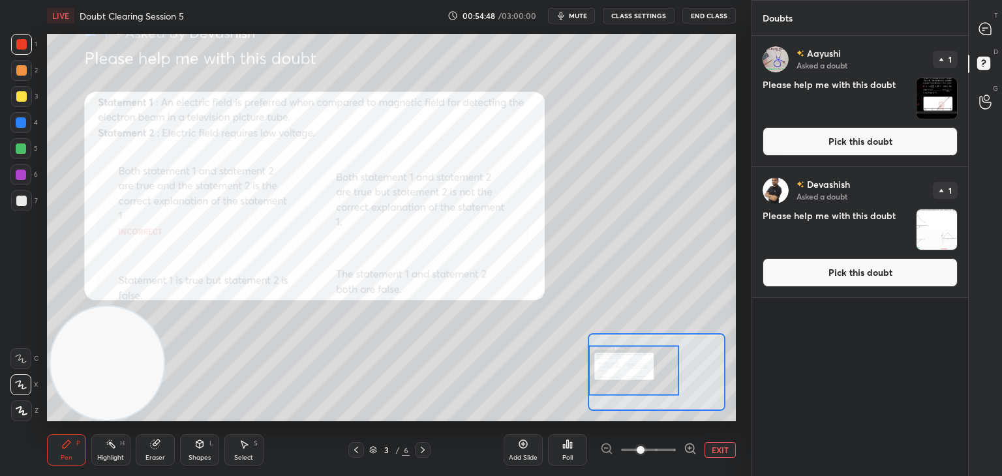
click at [947, 95] on img "grid" at bounding box center [937, 98] width 40 height 40
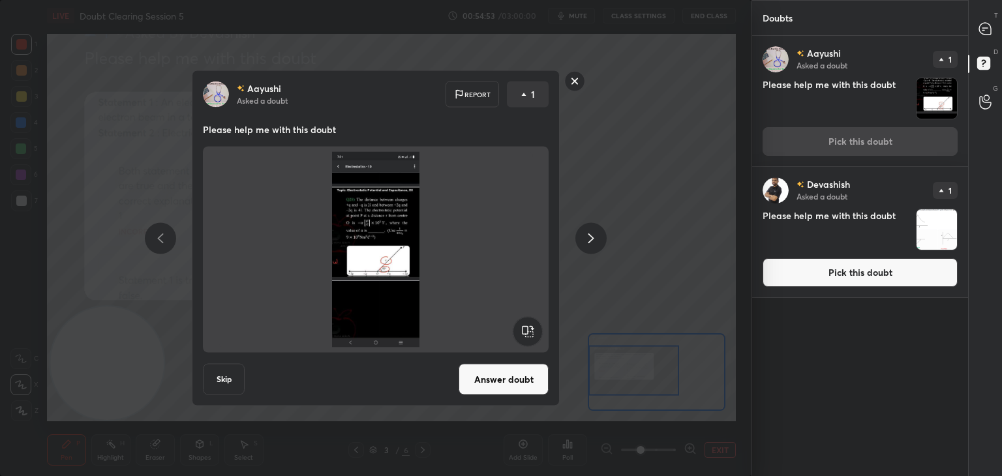
click at [575, 77] on rect at bounding box center [575, 81] width 20 height 20
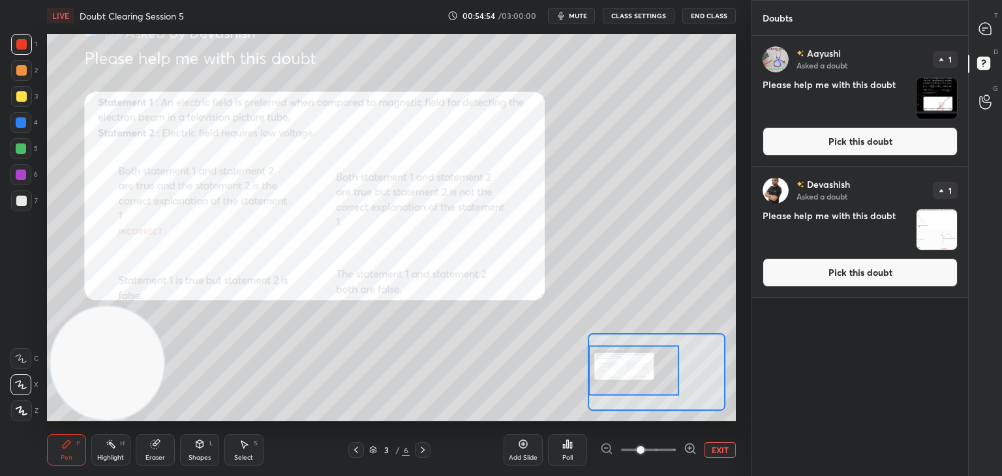
click at [941, 224] on img "grid" at bounding box center [937, 229] width 40 height 40
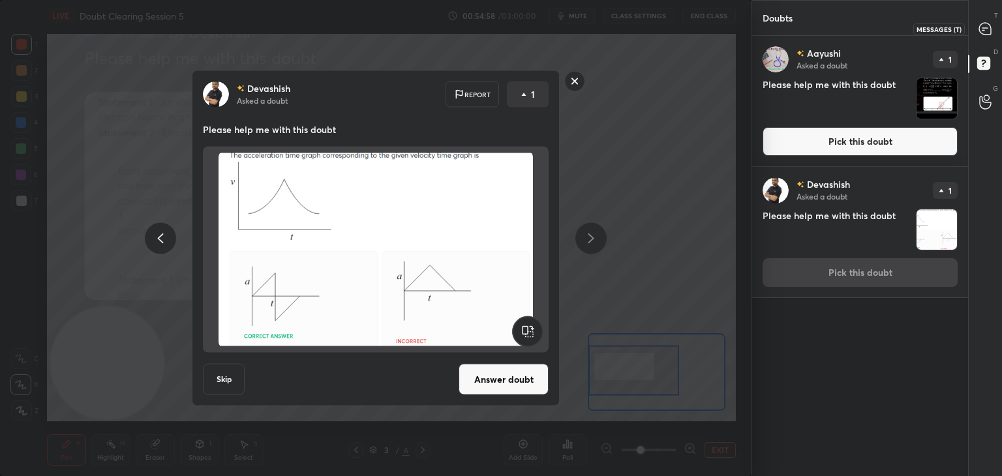
click at [987, 28] on icon at bounding box center [984, 28] width 5 height 0
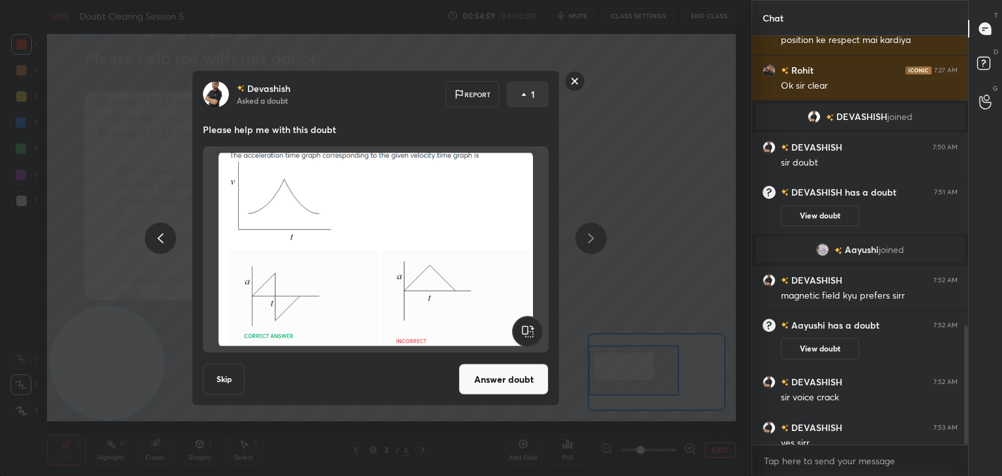
scroll to position [994, 0]
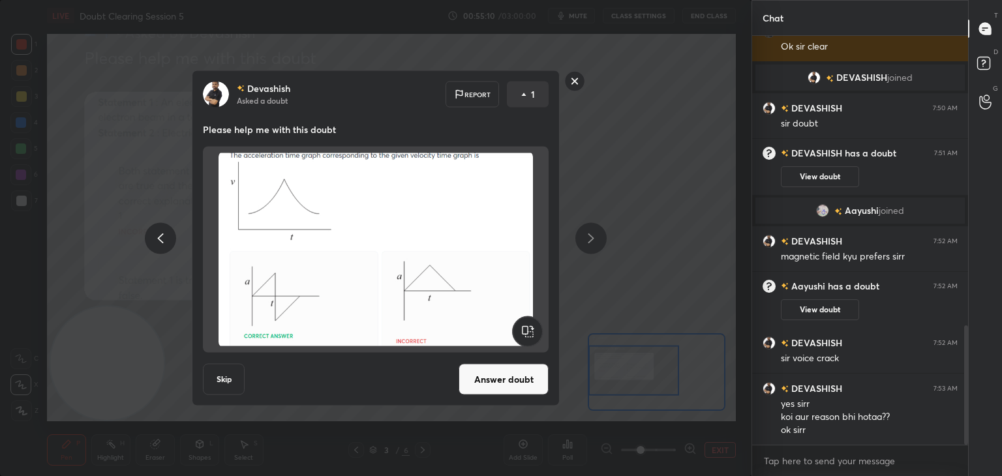
click at [578, 82] on rect at bounding box center [575, 81] width 20 height 20
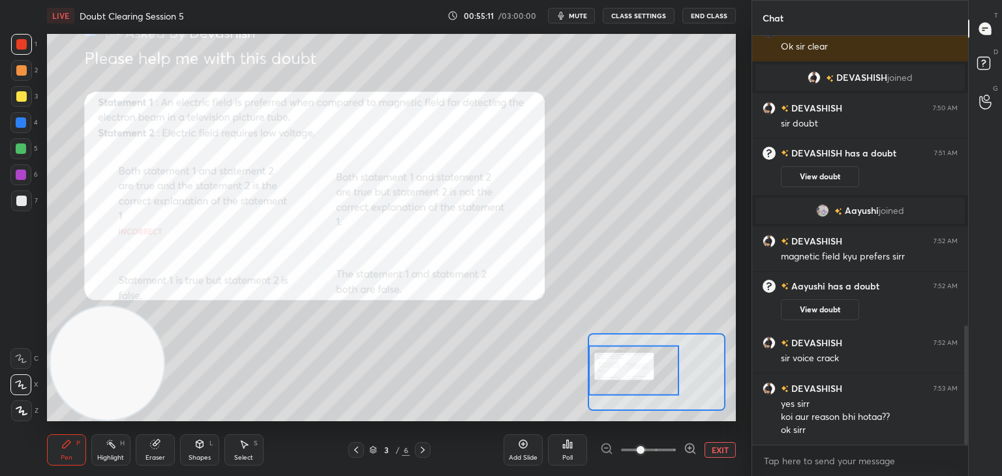
click at [579, 16] on span "mute" at bounding box center [578, 15] width 18 height 9
click at [982, 63] on rect at bounding box center [983, 63] width 12 height 12
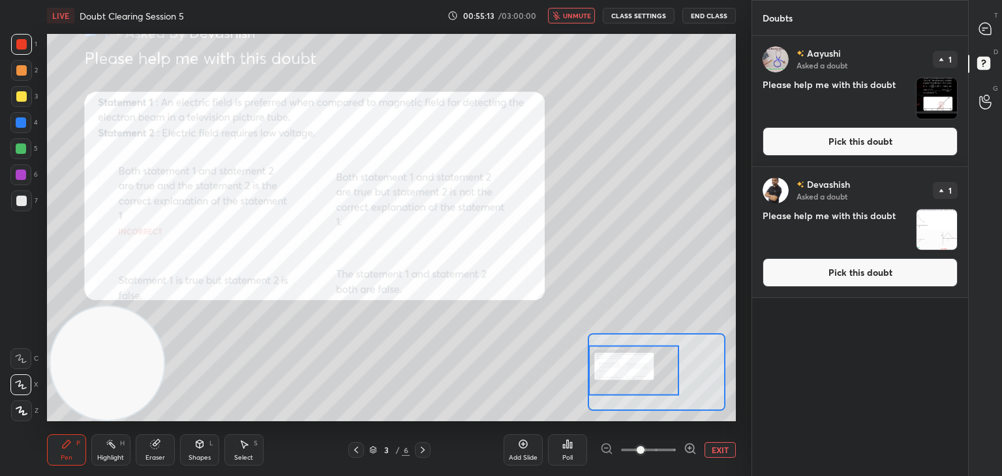
click at [890, 122] on div "[PERSON_NAME] Asked a doubt 1 Please help me with this doubt Pick this doubt" at bounding box center [860, 101] width 216 height 130
click at [932, 216] on img "grid" at bounding box center [937, 229] width 40 height 40
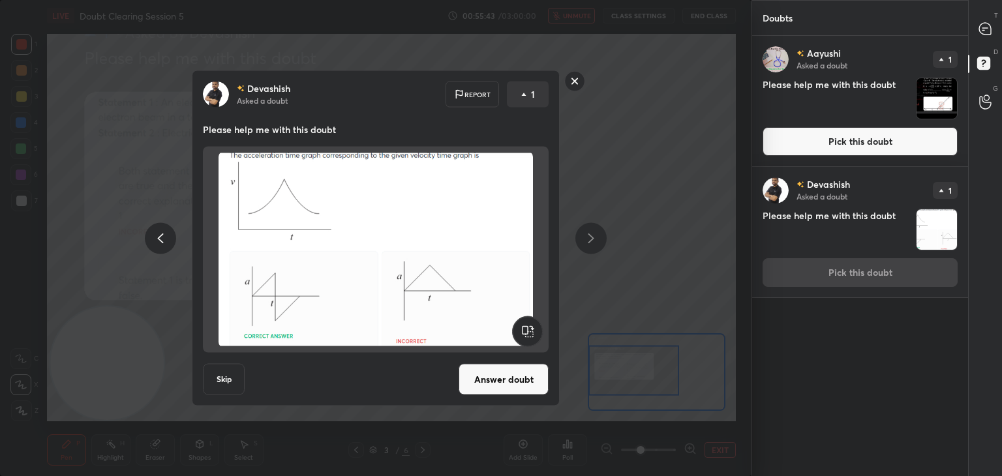
click at [419, 217] on img at bounding box center [376, 250] width 314 height 196
click at [500, 380] on button "Answer doubt" at bounding box center [504, 379] width 90 height 31
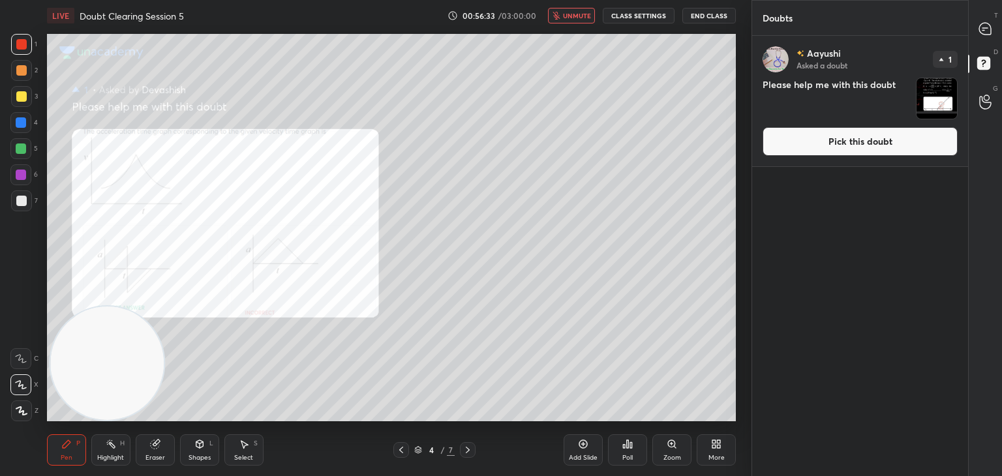
click at [586, 11] on button "unmute" at bounding box center [571, 16] width 47 height 16
click at [978, 19] on div at bounding box center [986, 28] width 26 height 23
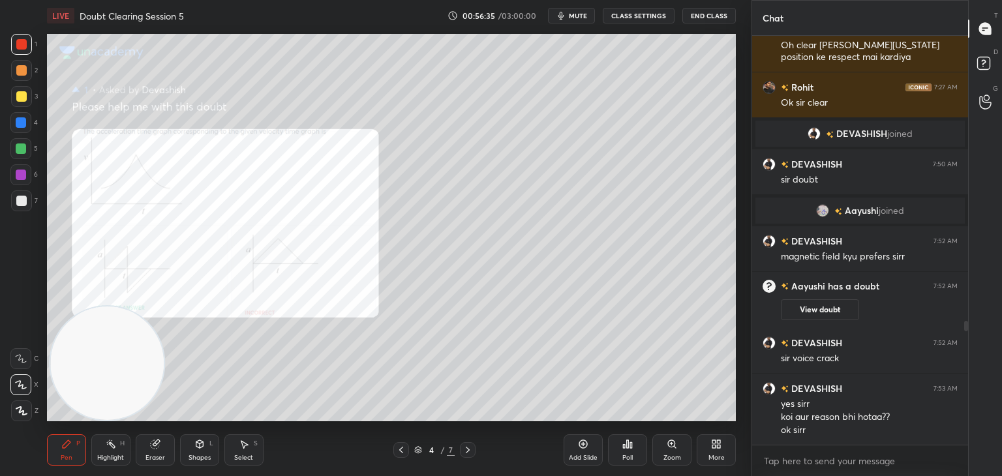
scroll to position [405, 212]
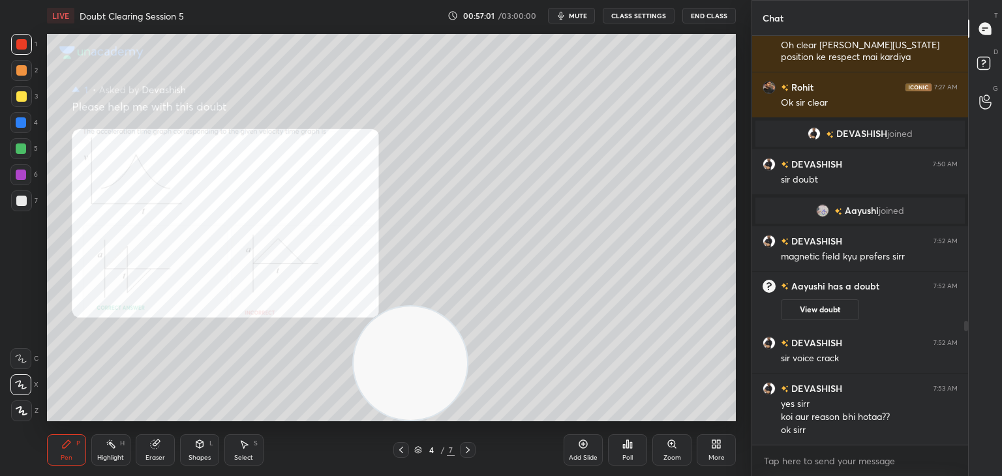
click at [162, 455] on div "Eraser" at bounding box center [155, 458] width 20 height 7
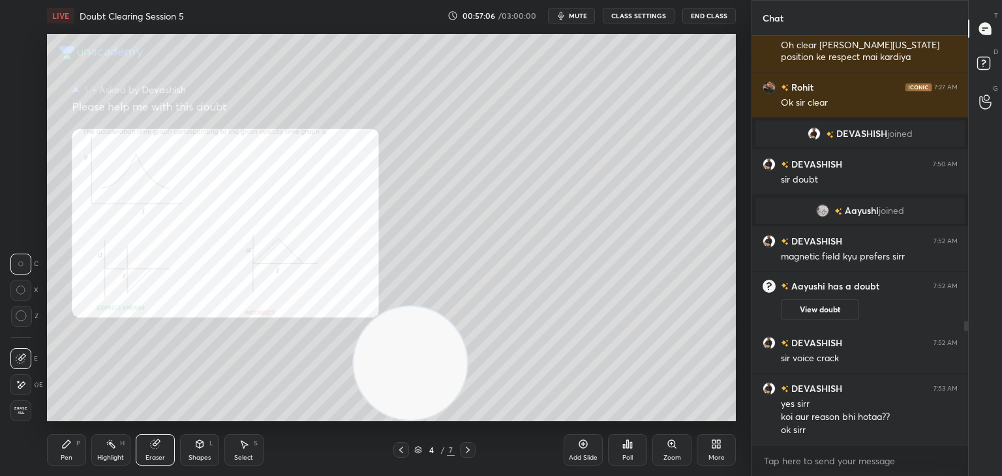
click at [70, 459] on div "Pen" at bounding box center [67, 458] width 12 height 7
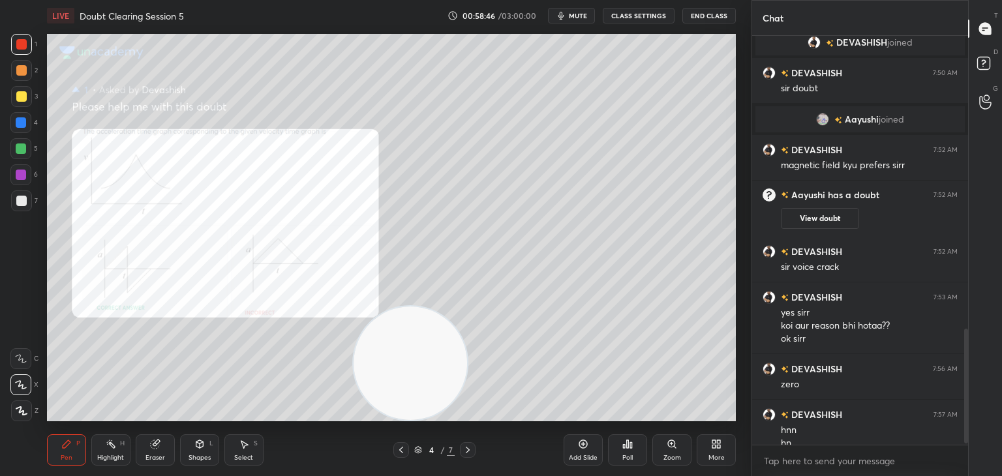
scroll to position [1042, 0]
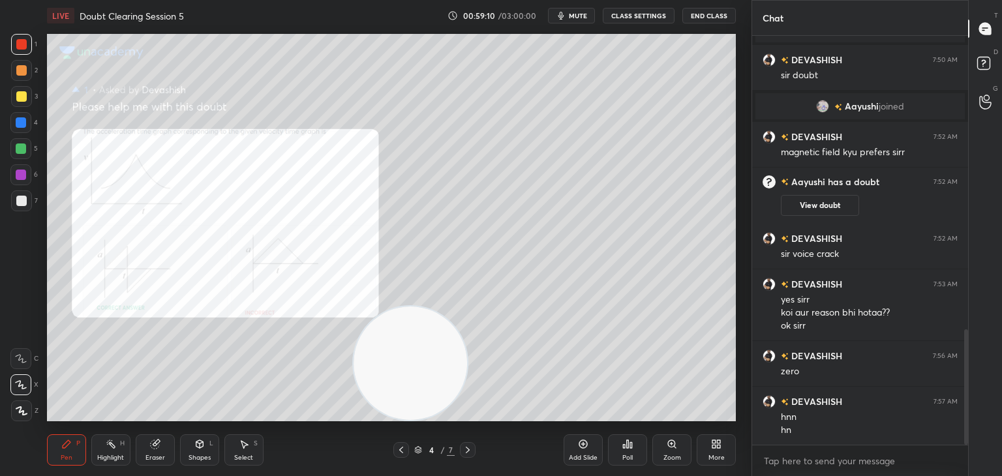
click at [569, 18] on button "mute" at bounding box center [571, 16] width 47 height 16
click at [977, 62] on rect at bounding box center [983, 63] width 12 height 12
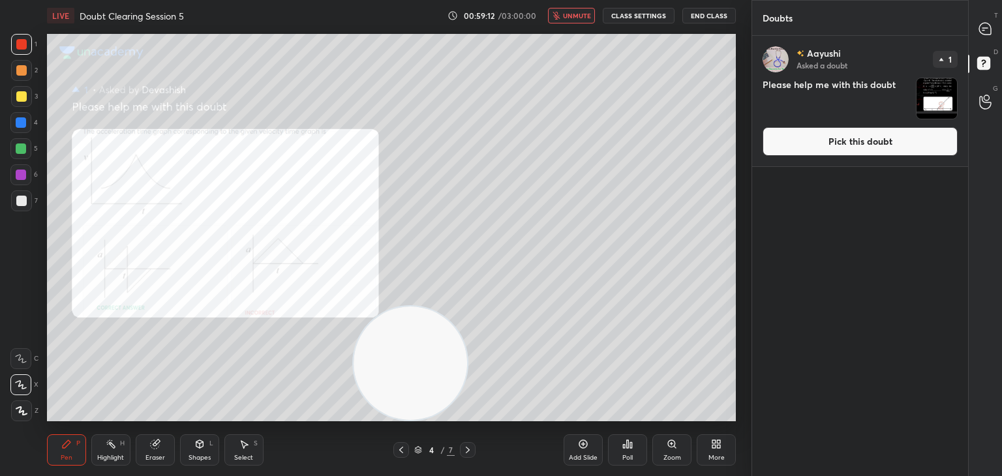
click at [948, 86] on img "grid" at bounding box center [937, 98] width 40 height 40
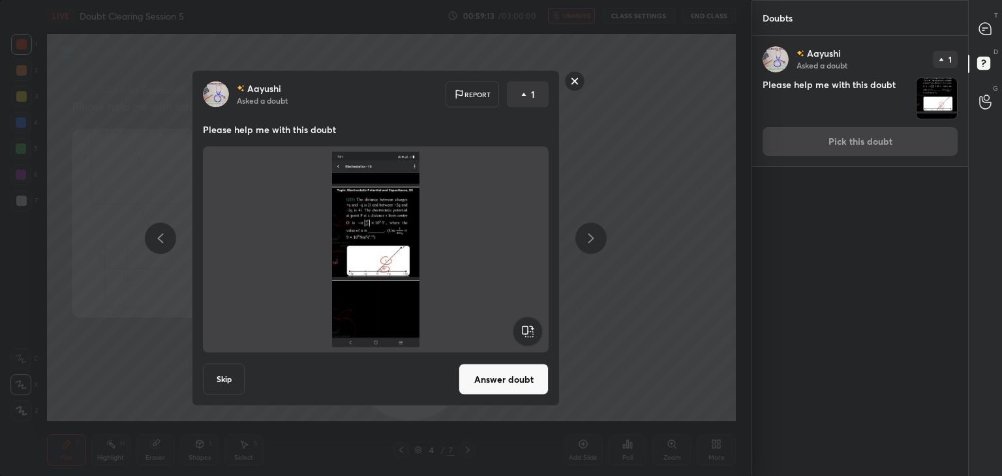
click at [275, 236] on img at bounding box center [376, 250] width 314 height 196
click at [977, 35] on div at bounding box center [986, 28] width 26 height 23
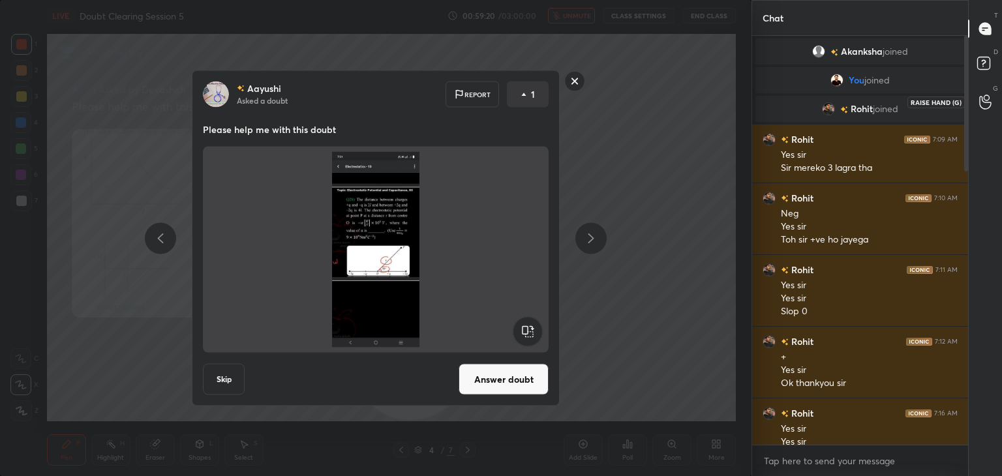
click at [987, 37] on div at bounding box center [986, 28] width 26 height 23
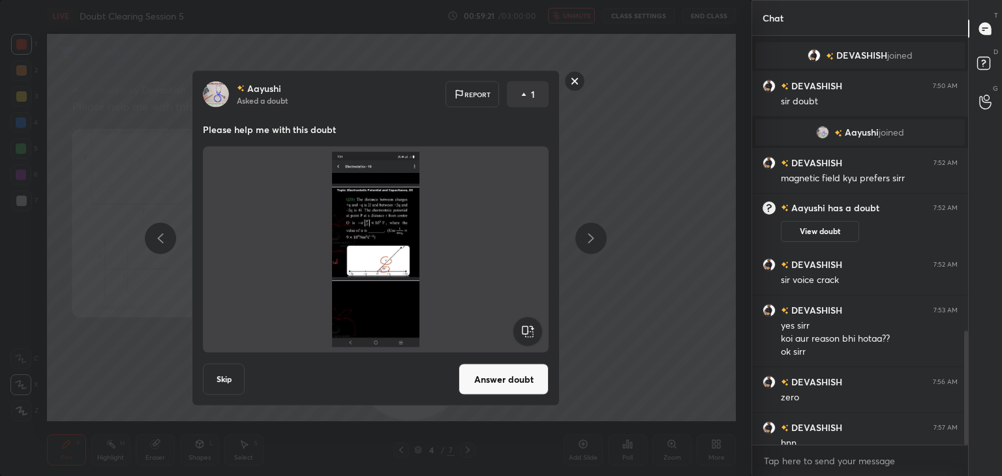
scroll to position [1055, 0]
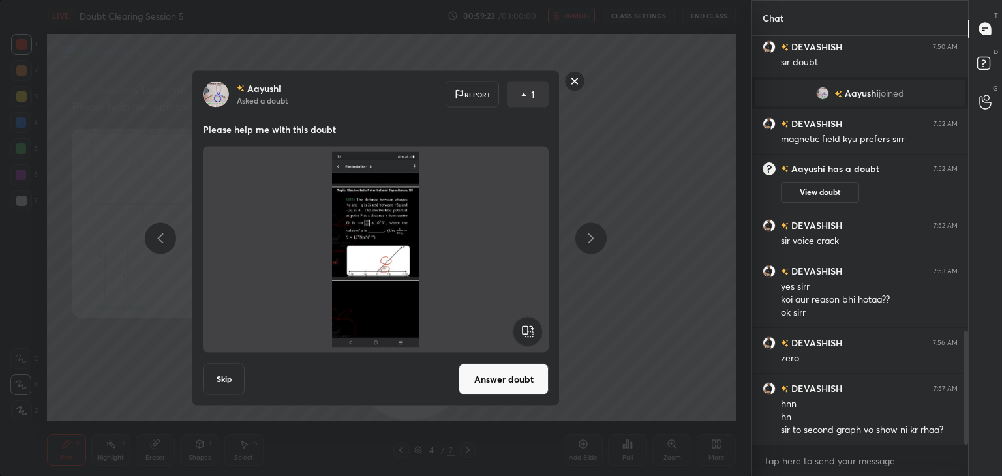
click at [584, 77] on icon at bounding box center [574, 81] width 21 height 21
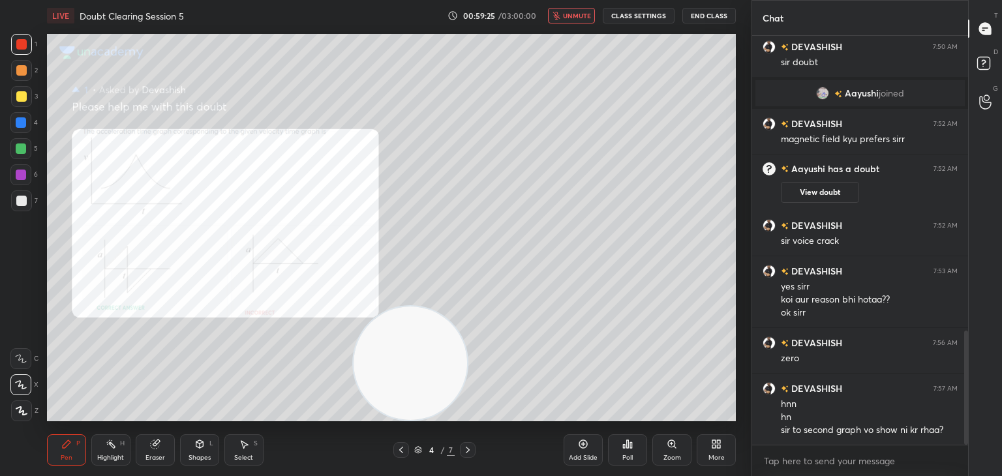
click at [568, 14] on span "unmute" at bounding box center [577, 15] width 28 height 9
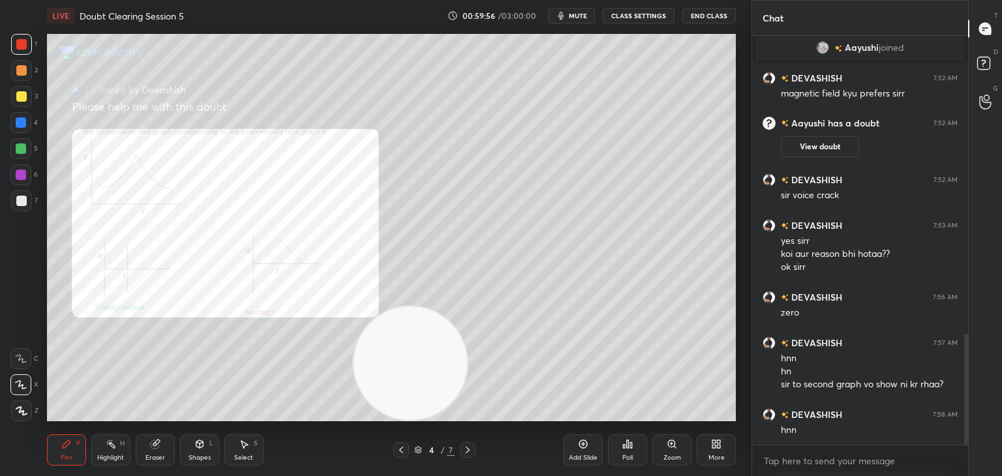
click at [564, 16] on icon "button" at bounding box center [561, 16] width 6 height 8
click at [982, 63] on icon at bounding box center [983, 62] width 5 height 5
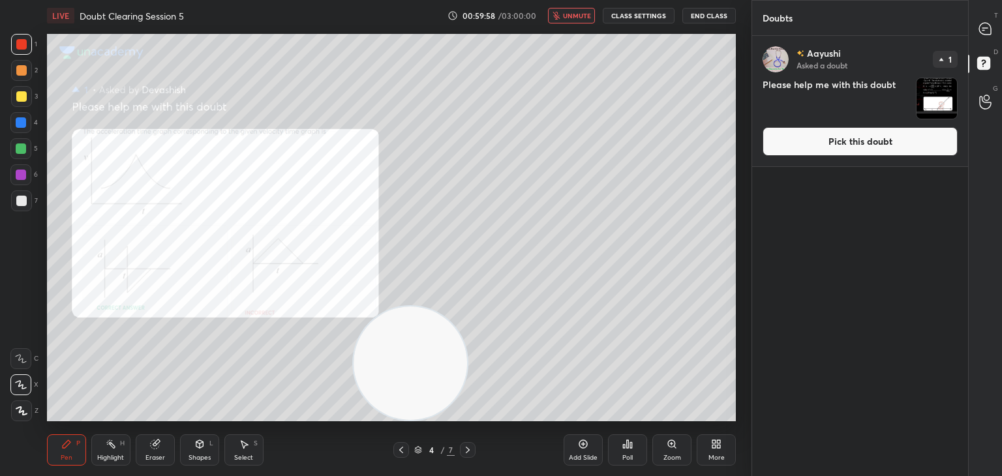
click at [924, 98] on img "grid" at bounding box center [937, 98] width 40 height 40
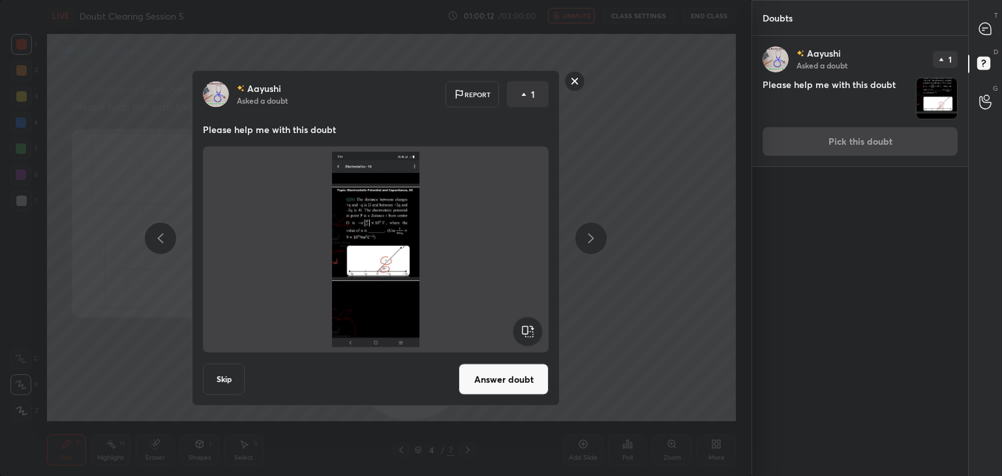
click at [389, 234] on img at bounding box center [376, 250] width 314 height 196
click at [532, 377] on button "Answer doubt" at bounding box center [504, 379] width 90 height 31
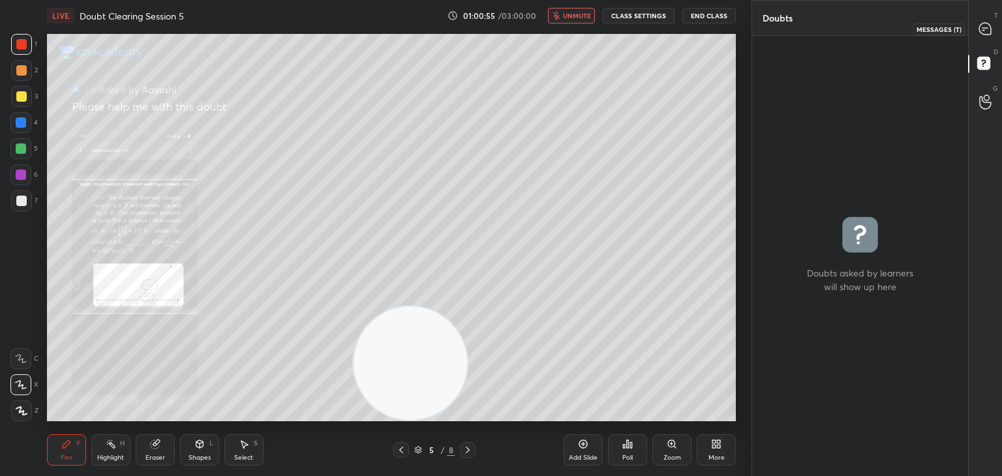
click at [978, 24] on icon at bounding box center [985, 29] width 14 height 14
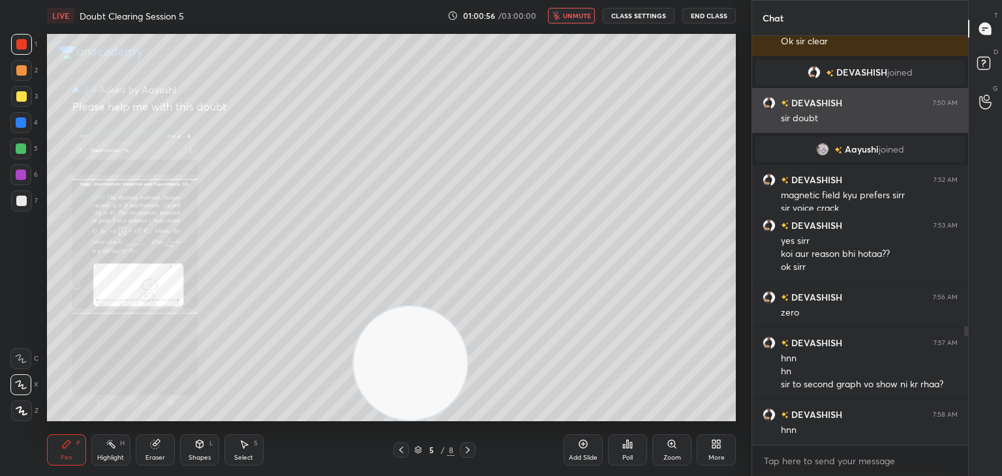
scroll to position [405, 212]
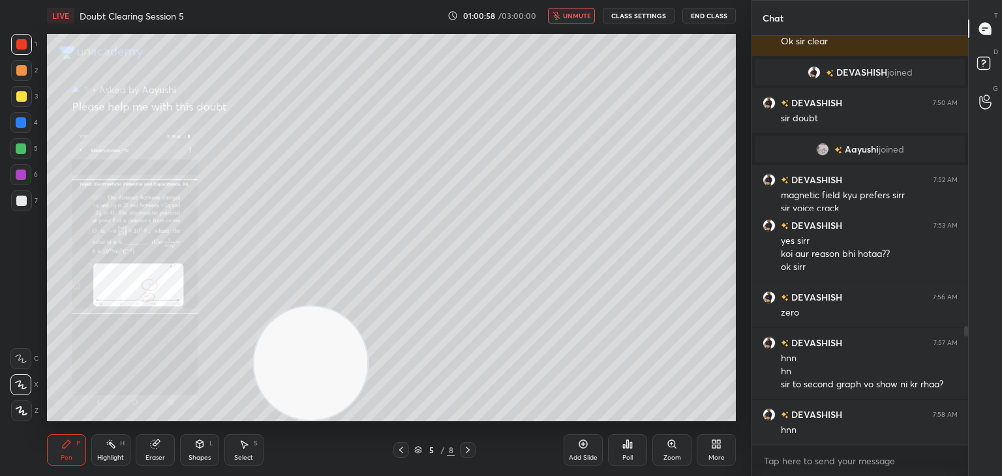
click at [568, 16] on span "unmute" at bounding box center [577, 15] width 28 height 9
click at [676, 449] on div "Zoom" at bounding box center [671, 449] width 39 height 31
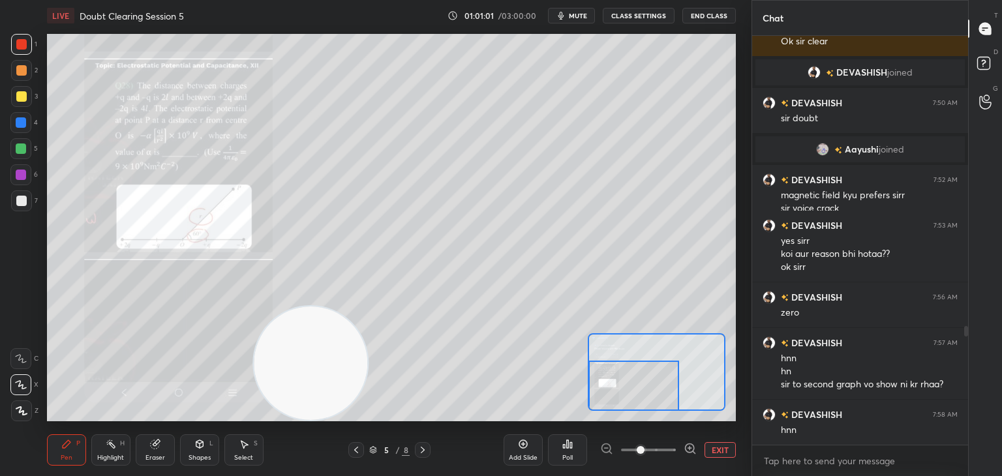
click at [688, 446] on icon at bounding box center [690, 448] width 13 height 13
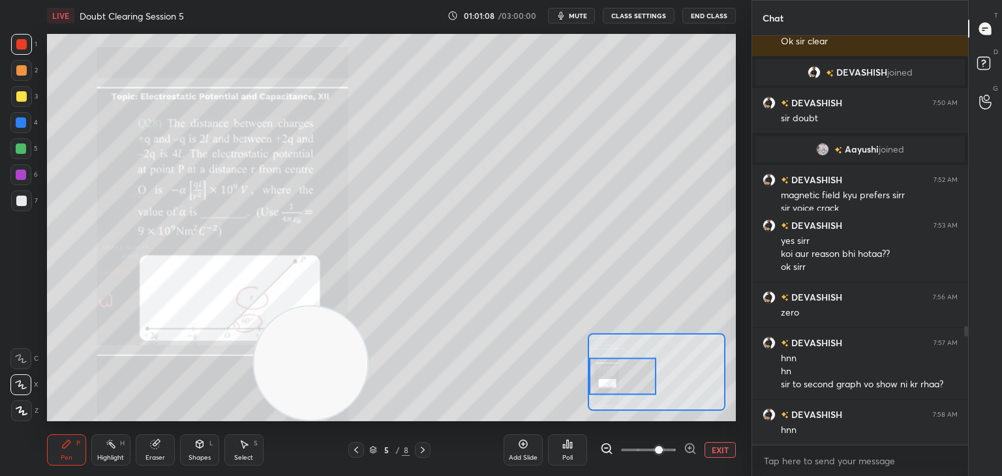
click at [18, 359] on icon at bounding box center [21, 358] width 12 height 9
click at [1, 406] on div "1 2 3 4 5 6 7 C X Z C X Z E E Erase all H H" at bounding box center [21, 227] width 42 height 387
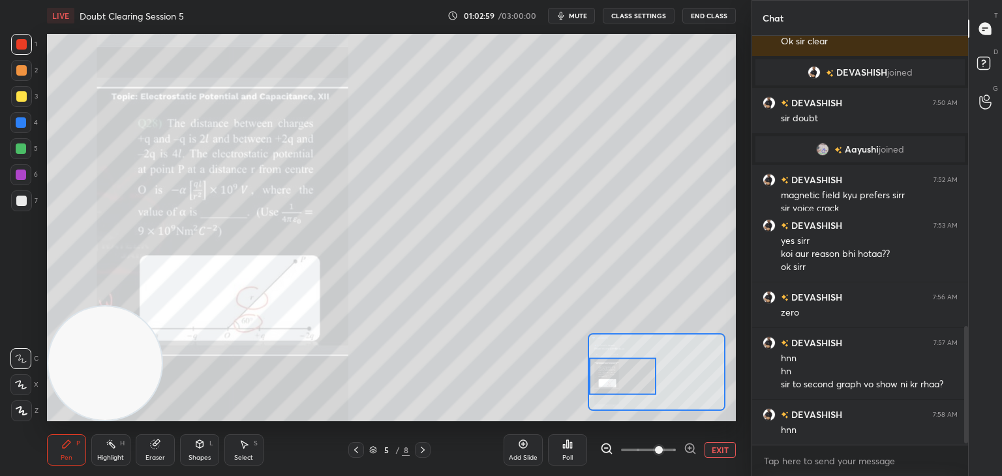
scroll to position [999, 0]
click at [121, 322] on video at bounding box center [105, 364] width 114 height 114
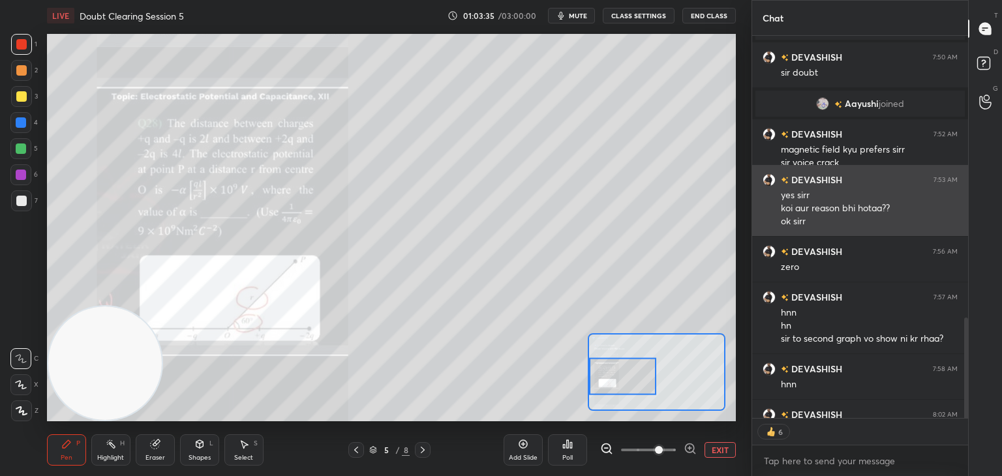
scroll to position [1072, 0]
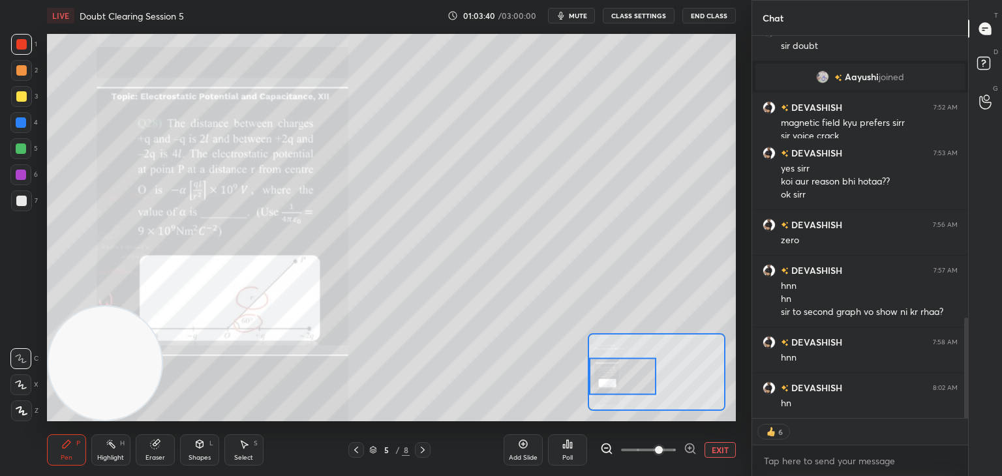
click at [159, 455] on div "Eraser" at bounding box center [155, 458] width 20 height 7
click at [18, 417] on div "Erase all" at bounding box center [20, 411] width 21 height 21
click at [27, 415] on div at bounding box center [21, 411] width 21 height 21
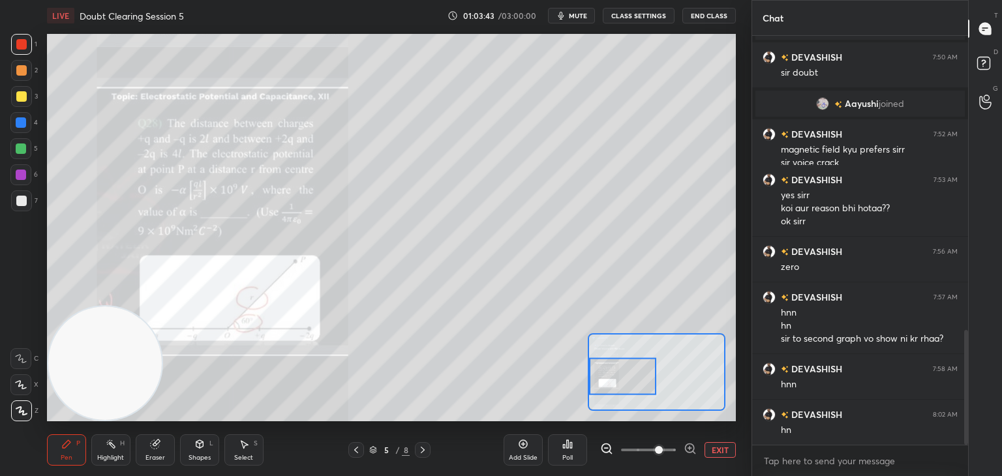
scroll to position [405, 212]
click at [25, 359] on icon at bounding box center [21, 358] width 12 height 9
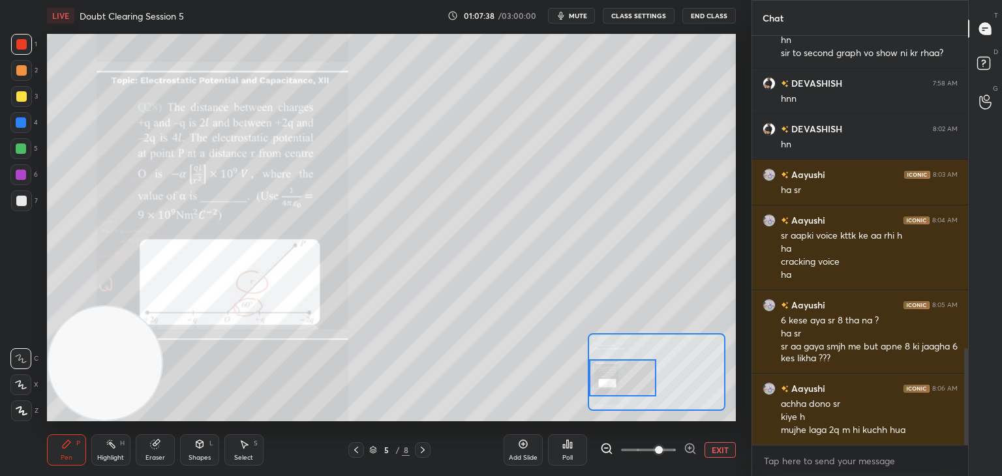
scroll to position [1344, 0]
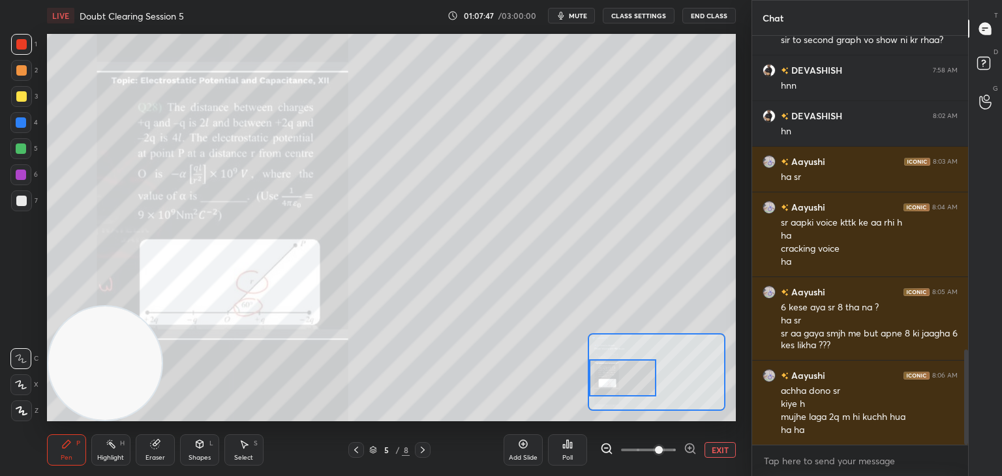
click at [577, 17] on span "mute" at bounding box center [578, 15] width 18 height 9
click at [982, 74] on icon at bounding box center [985, 64] width 23 height 23
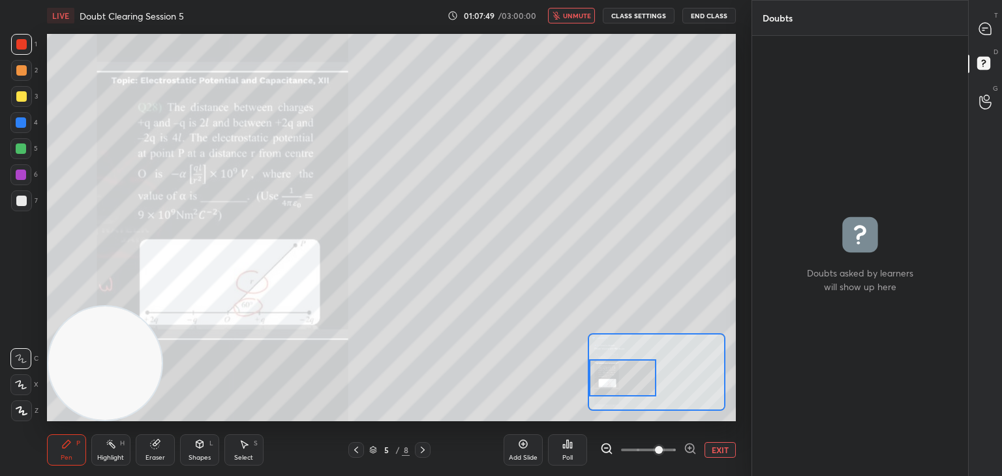
click at [976, 32] on div at bounding box center [986, 28] width 26 height 23
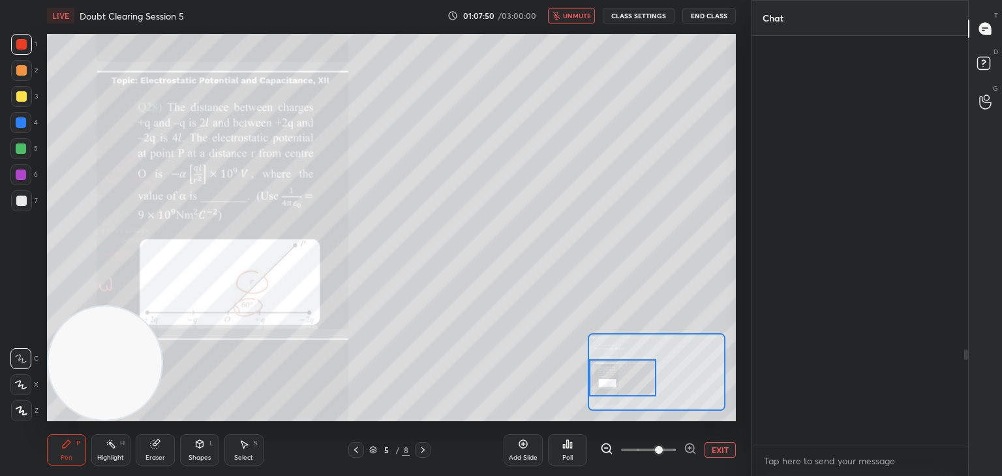
scroll to position [405, 212]
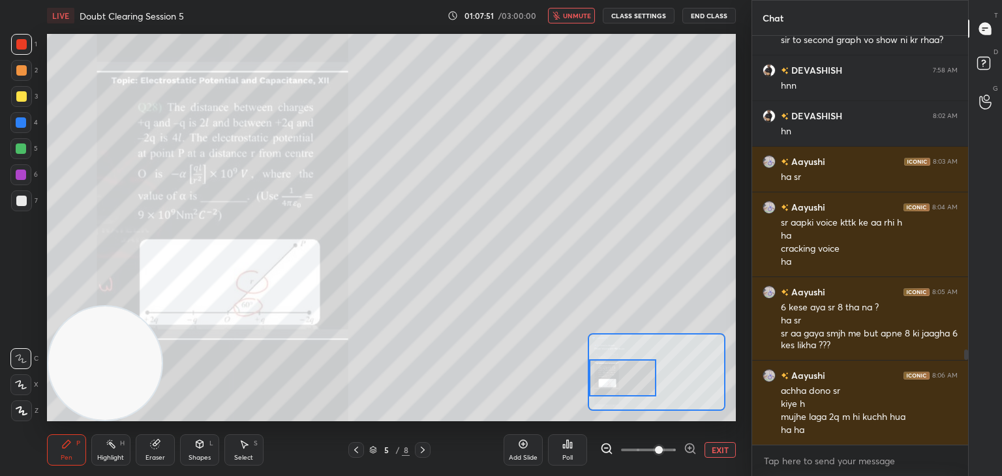
click at [984, 59] on rect at bounding box center [983, 63] width 12 height 12
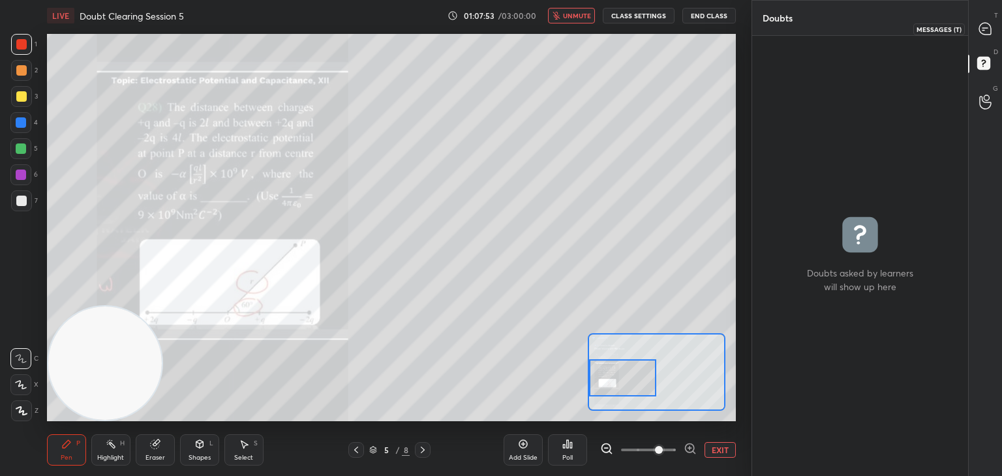
click at [981, 31] on icon at bounding box center [985, 29] width 12 height 12
type textarea "x"
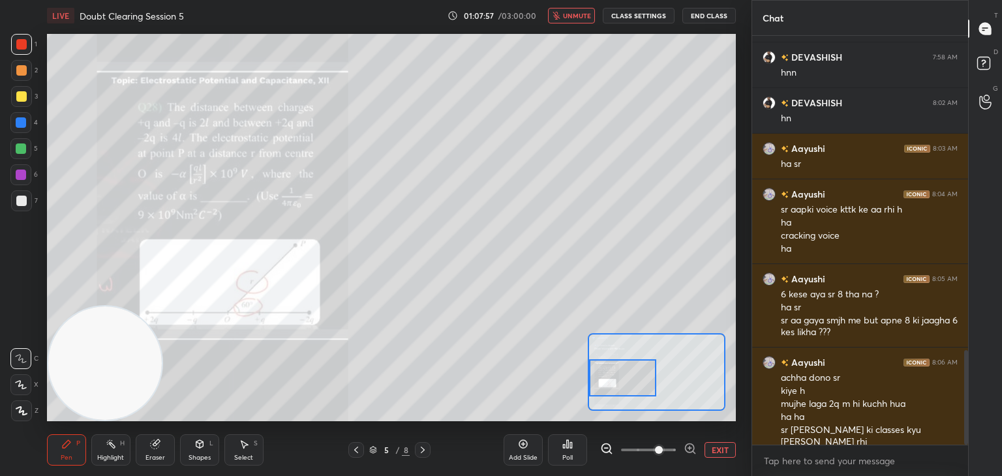
click at [576, 14] on span "unmute" at bounding box center [577, 15] width 28 height 9
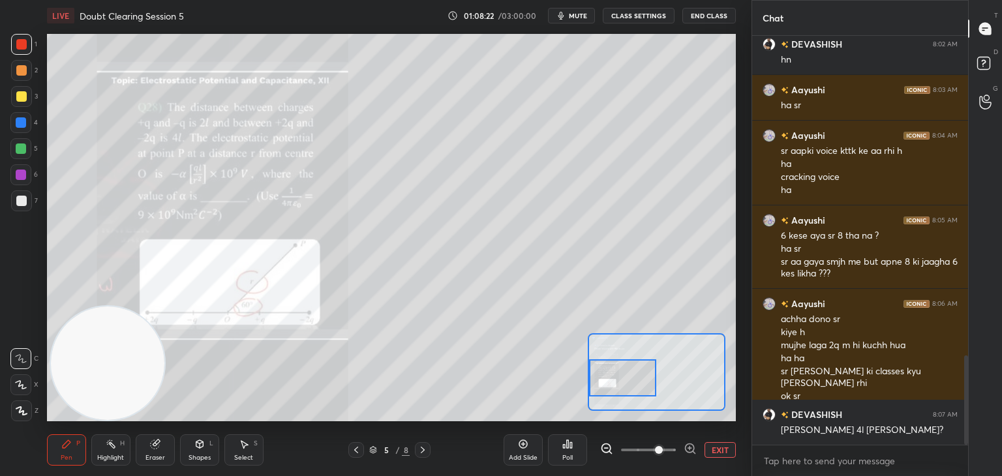
scroll to position [1461, 0]
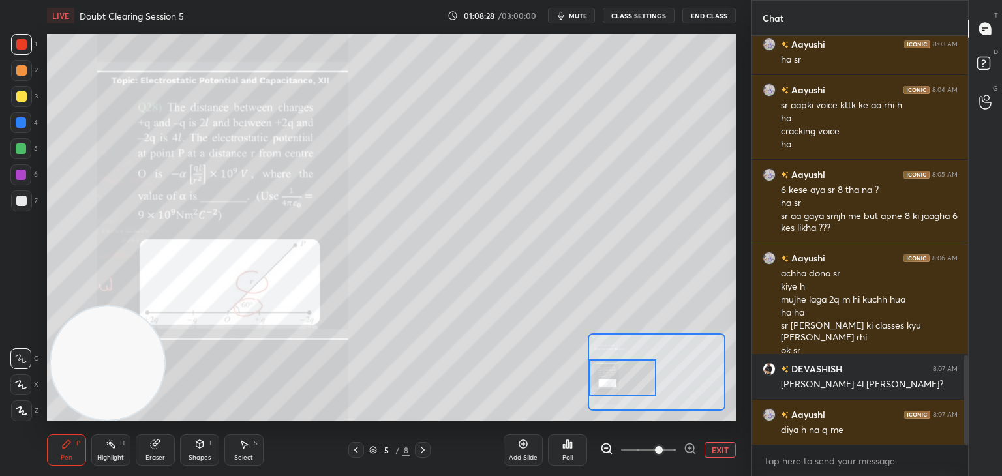
click at [577, 19] on span "mute" at bounding box center [578, 15] width 18 height 9
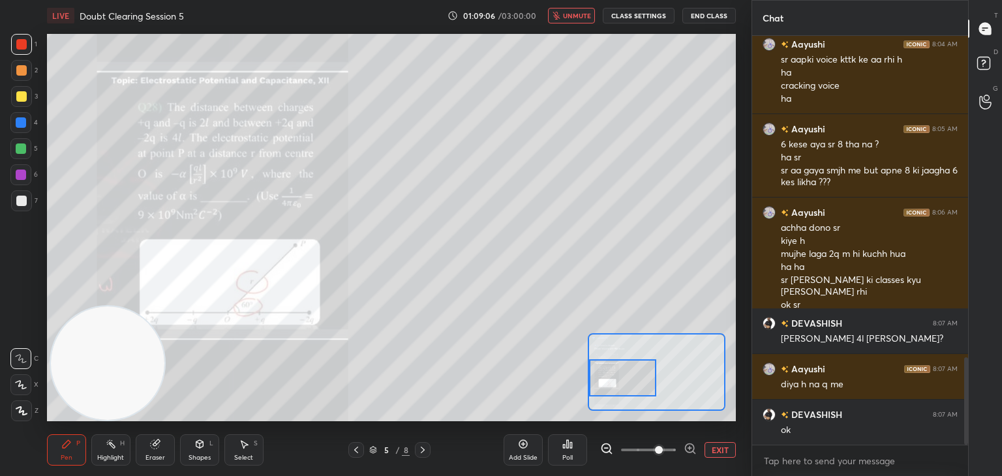
click at [355, 455] on icon at bounding box center [356, 450] width 10 height 10
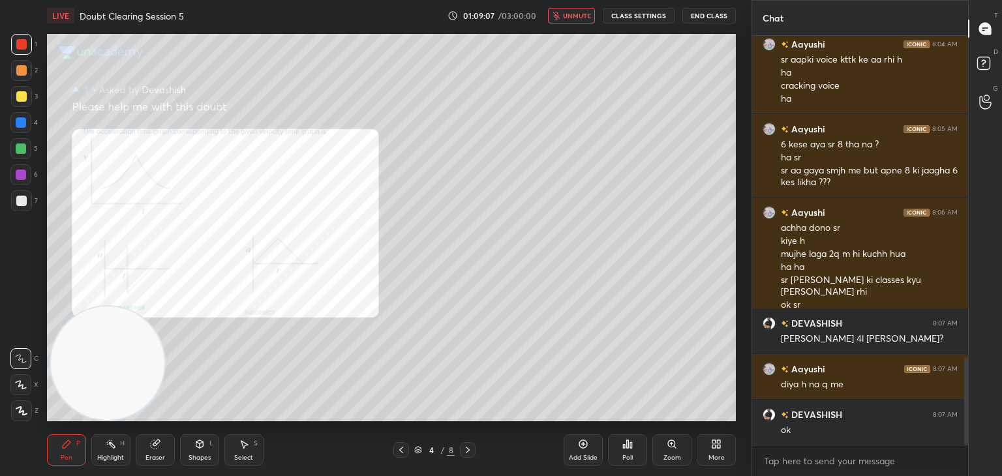
click at [356, 453] on div "4 / 8" at bounding box center [434, 450] width 258 height 16
click at [404, 453] on icon at bounding box center [401, 450] width 10 height 10
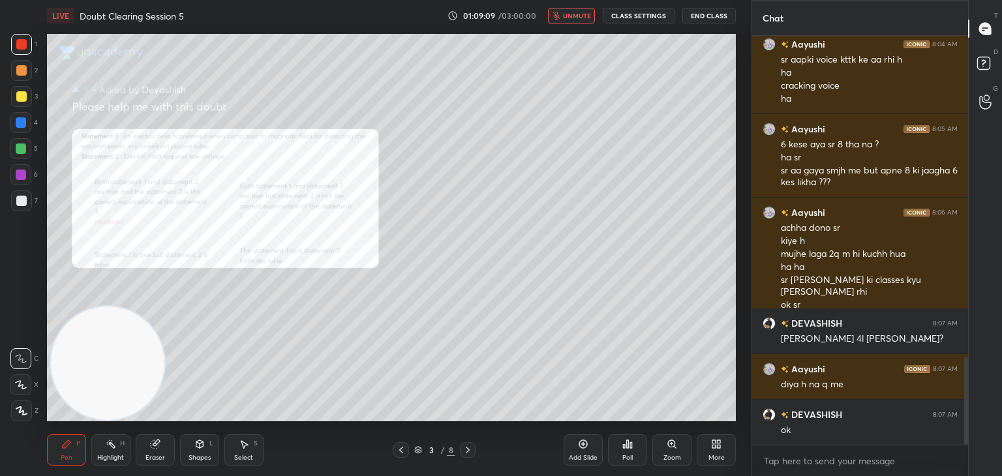
click at [401, 450] on icon at bounding box center [401, 450] width 10 height 10
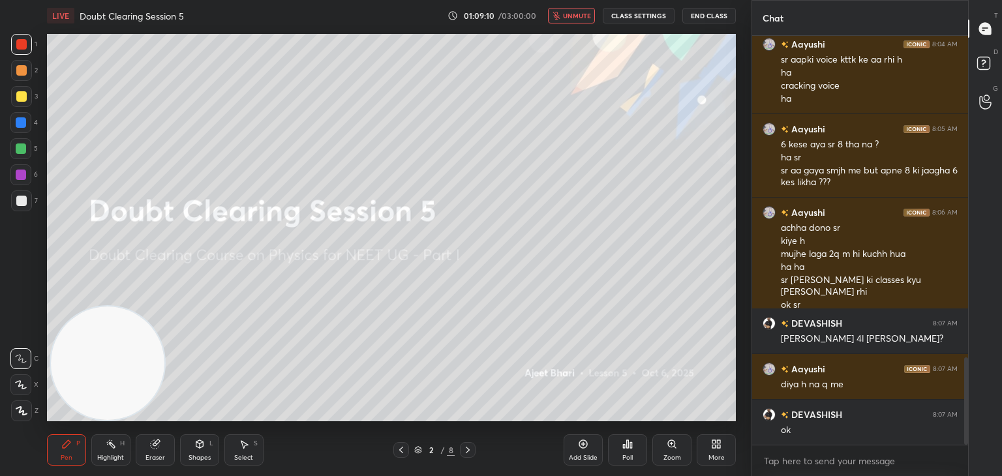
click at [27, 205] on div at bounding box center [21, 200] width 21 height 21
